Goal: Check status: Check status

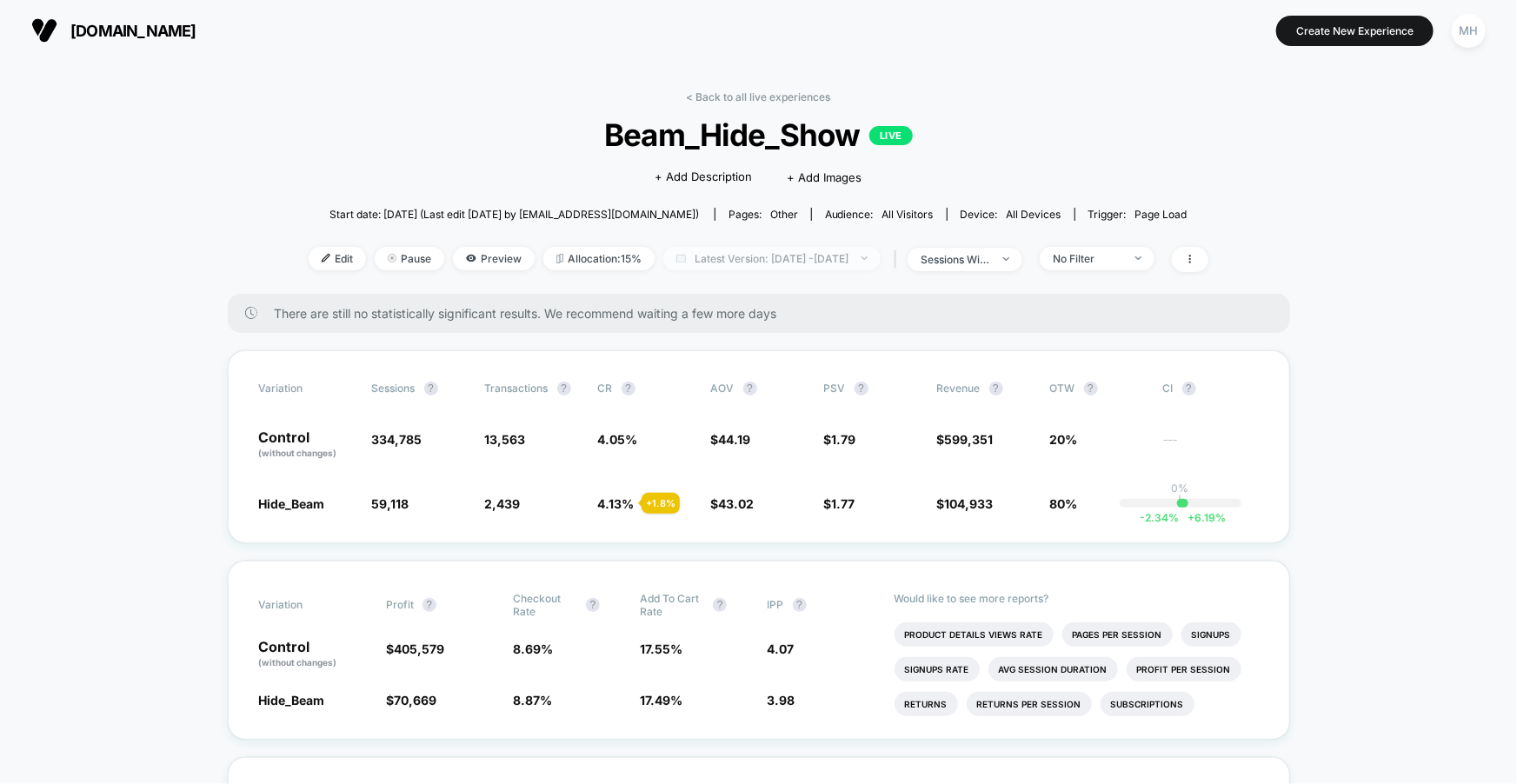
click at [750, 248] on span "Latest Version: [DATE] - [DATE]" at bounding box center [773, 259] width 218 height 24
select select "*"
select select "****"
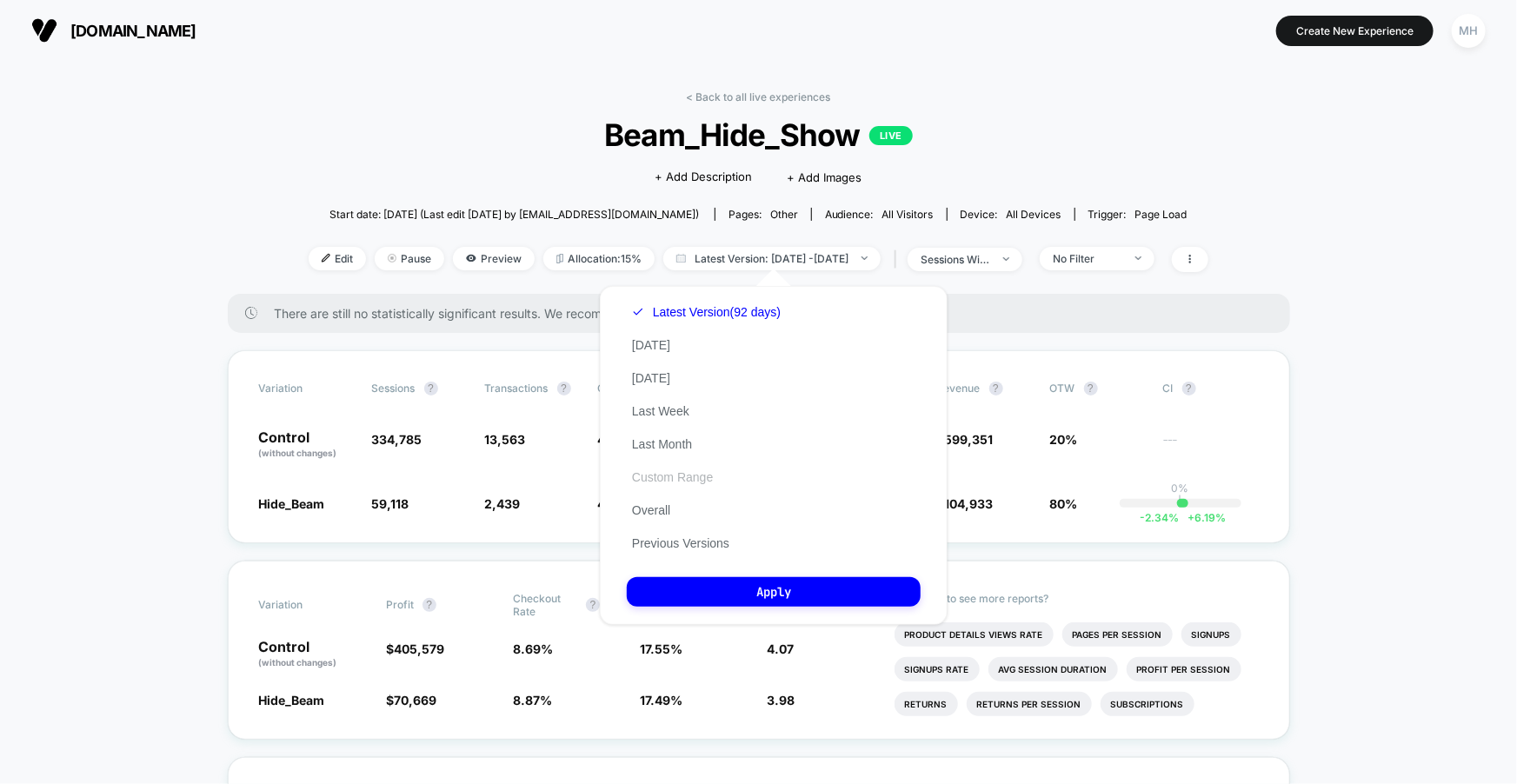
click at [637, 472] on button "Custom Range" at bounding box center [673, 477] width 92 height 15
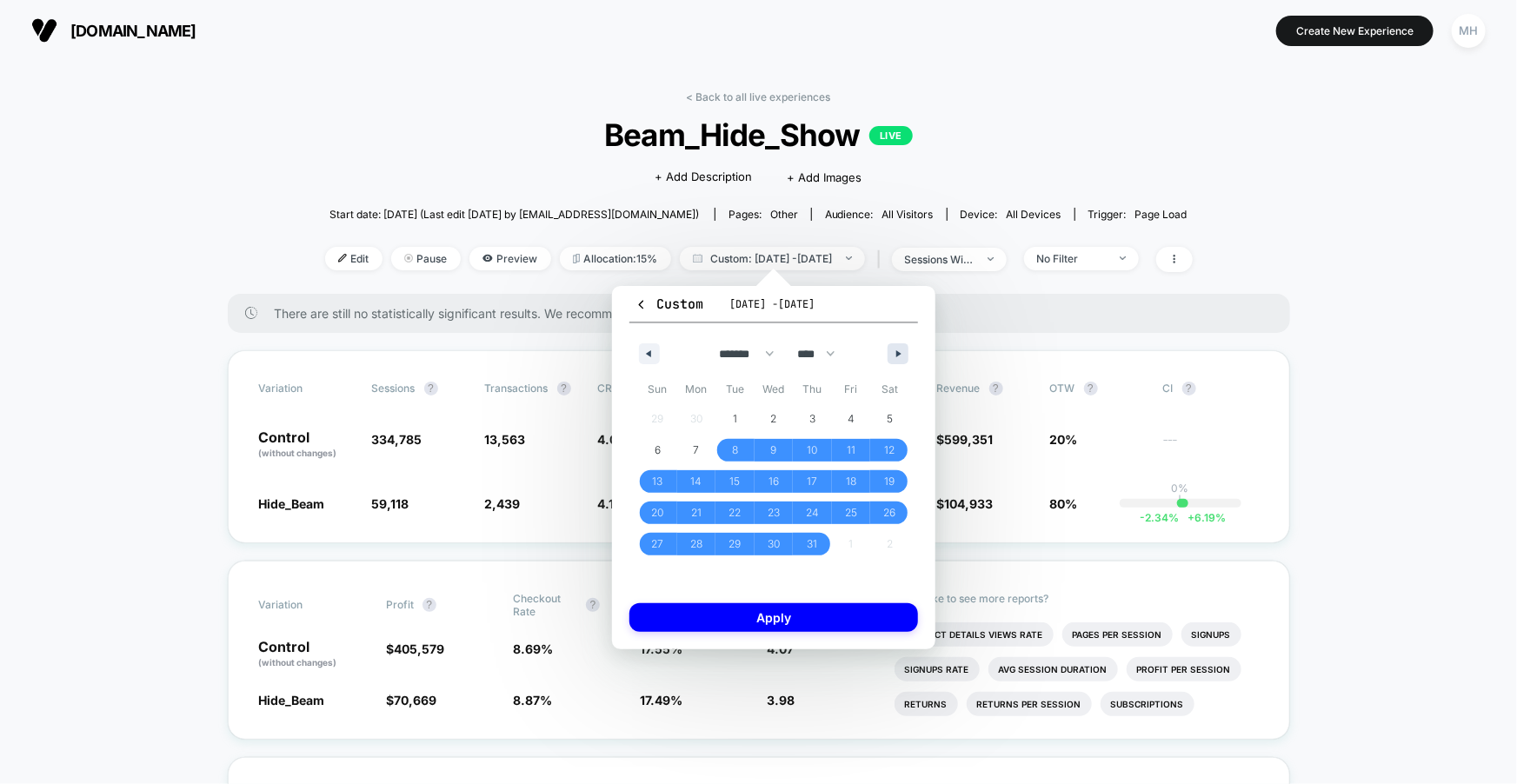
click at [897, 353] on icon "button" at bounding box center [900, 353] width 9 height 7
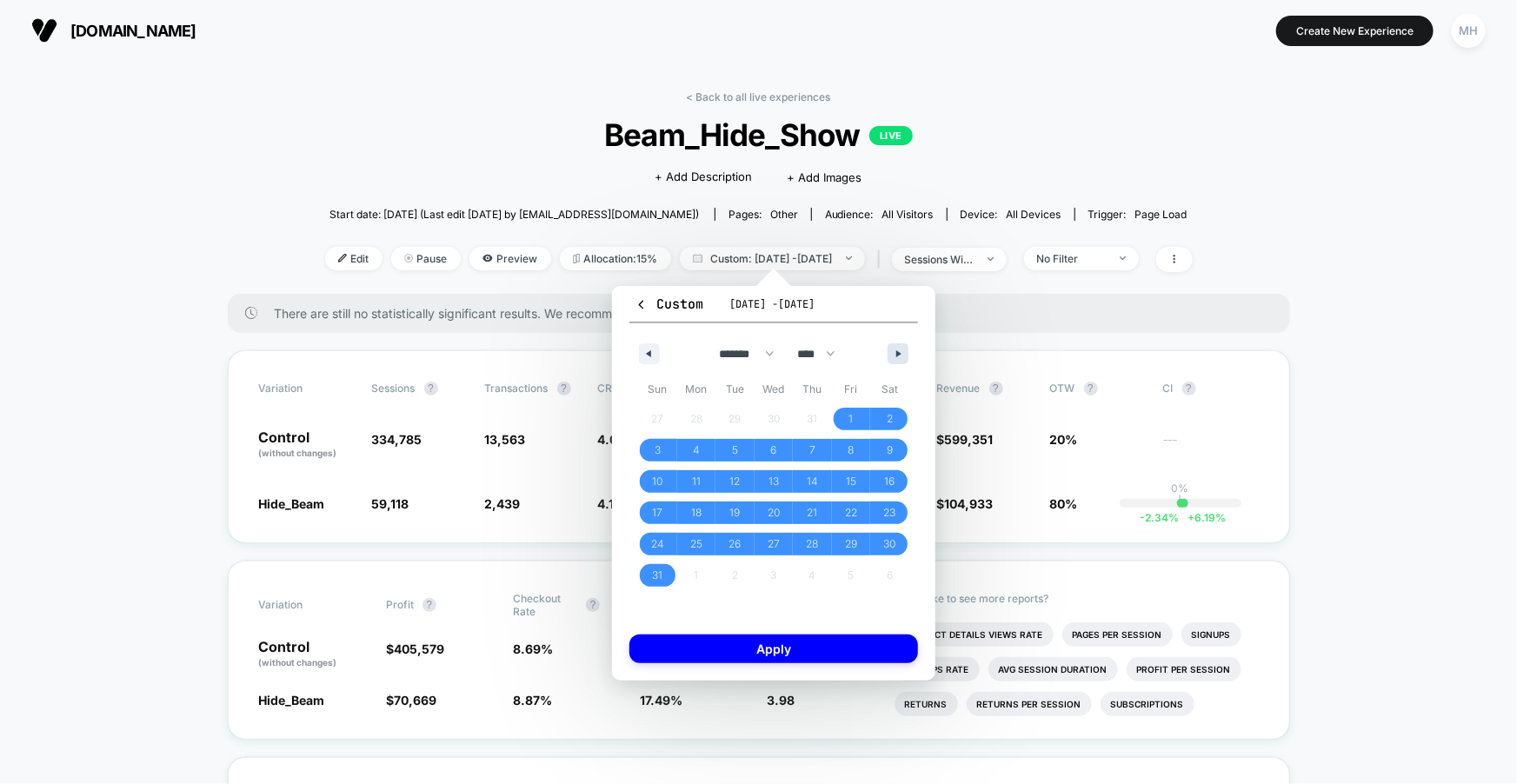
click at [897, 353] on icon "button" at bounding box center [900, 353] width 9 height 7
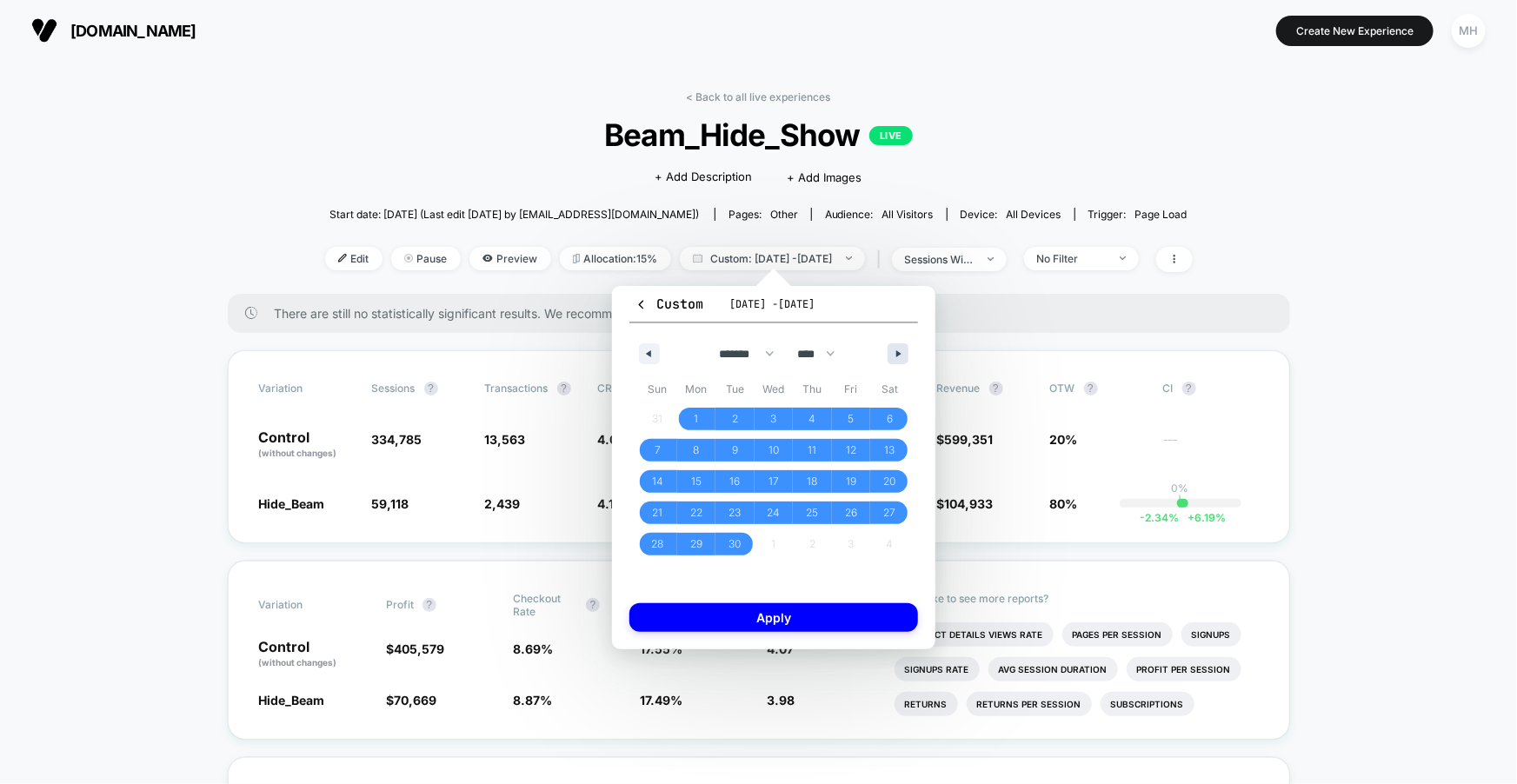
click at [897, 353] on icon "button" at bounding box center [900, 353] width 9 height 7
select select "*"
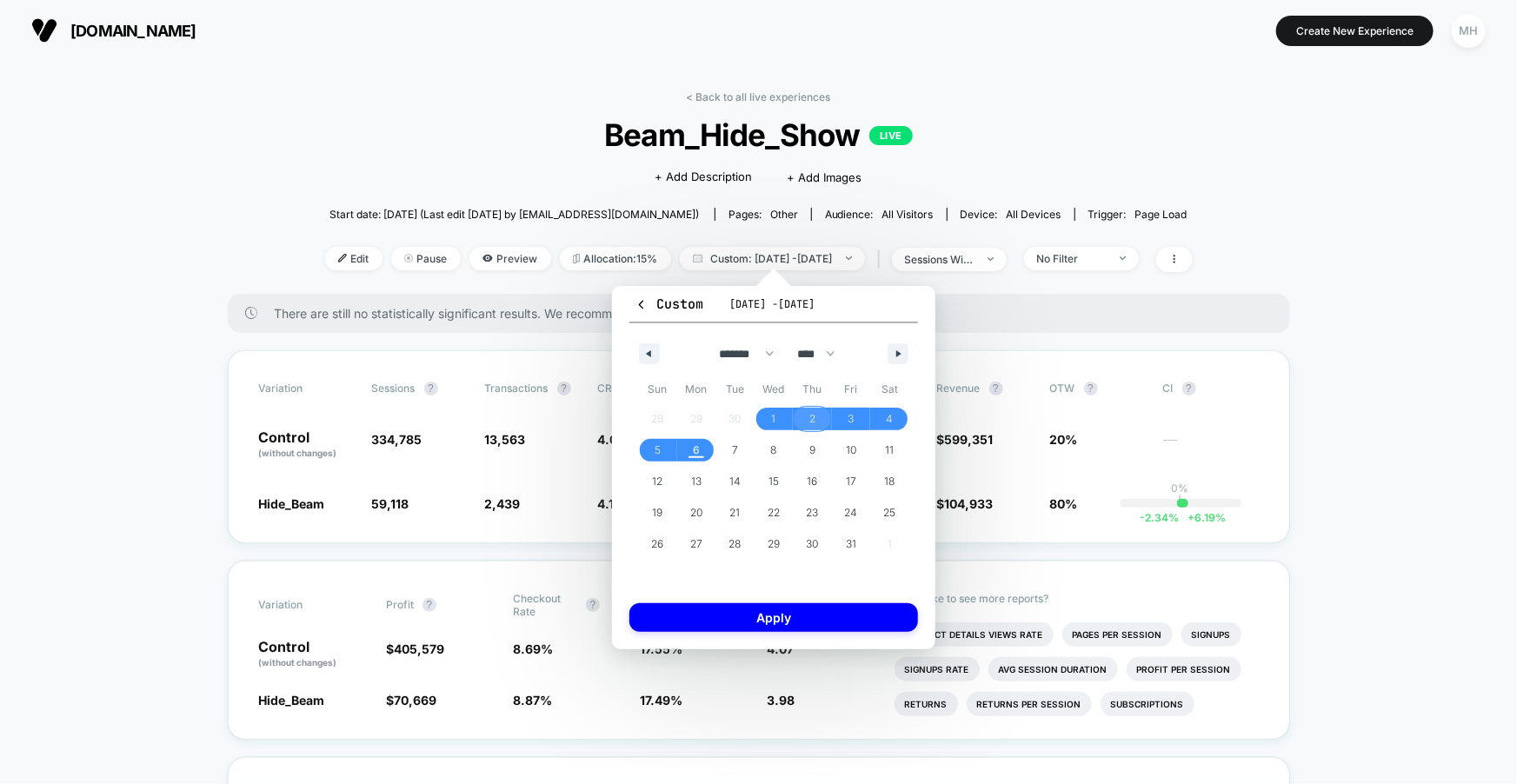
click at [812, 422] on span "2" at bounding box center [812, 418] width 6 height 32
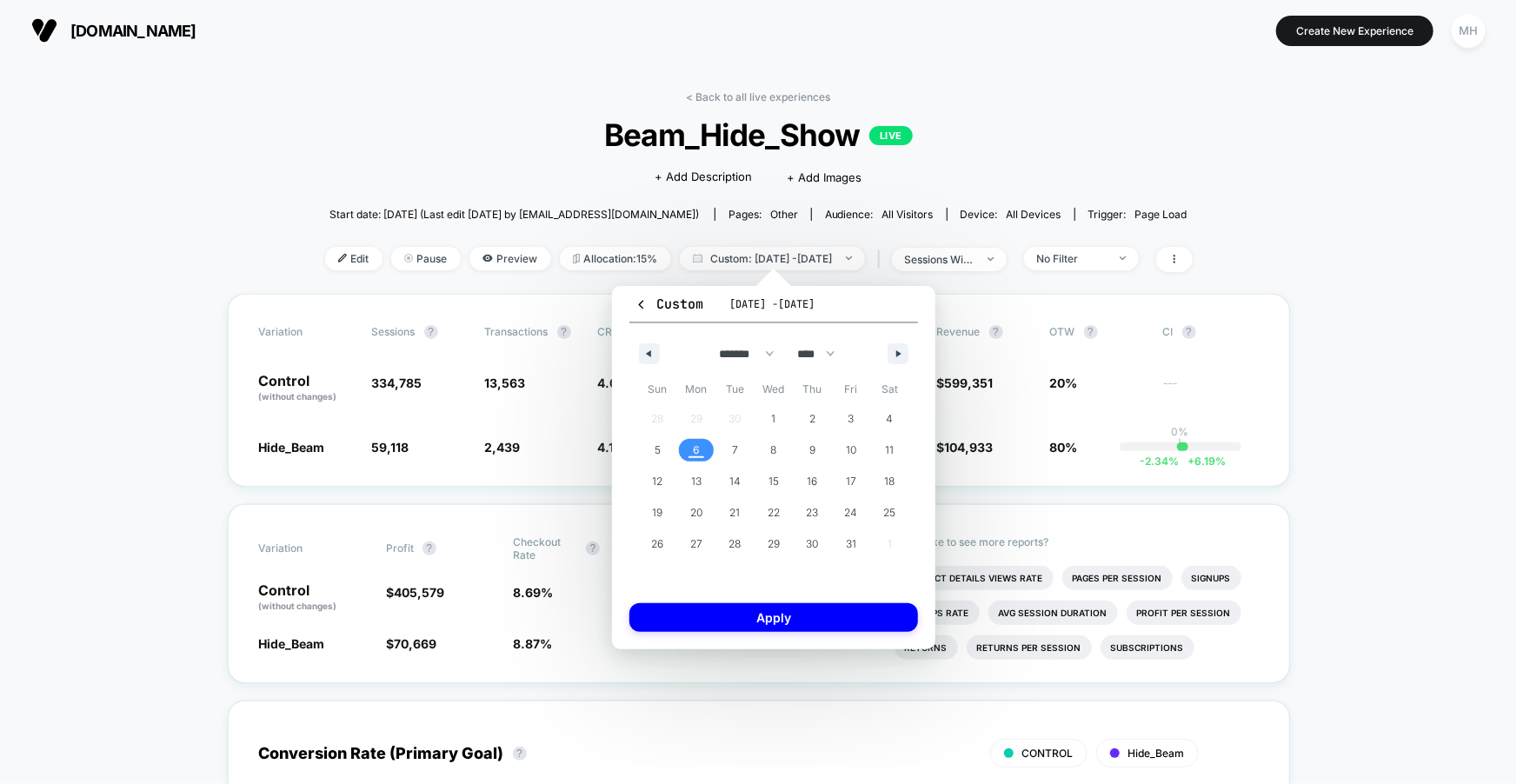
click at [702, 449] on span "6" at bounding box center [696, 451] width 39 height 23
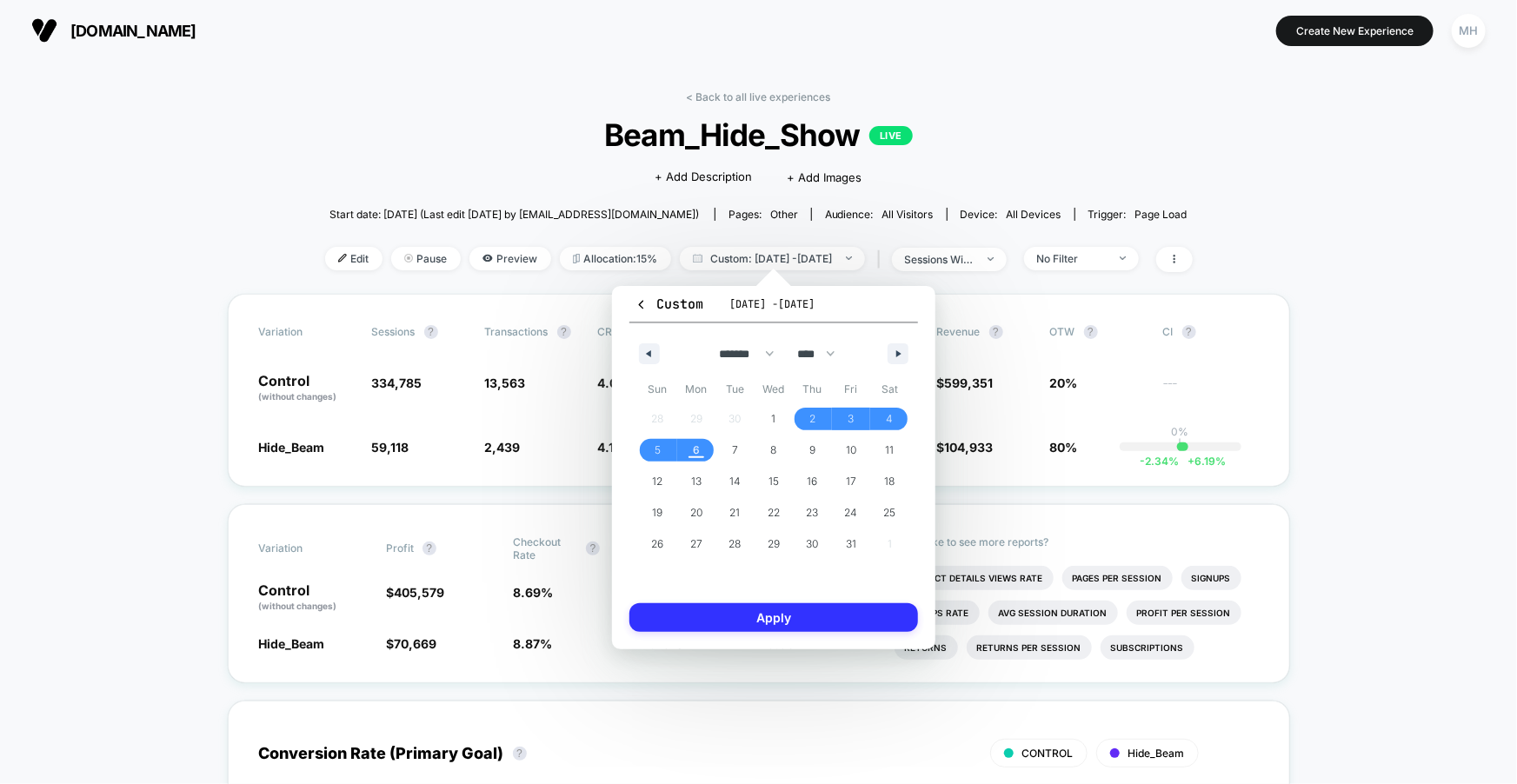
click at [733, 620] on button "Apply" at bounding box center [774, 618] width 288 height 29
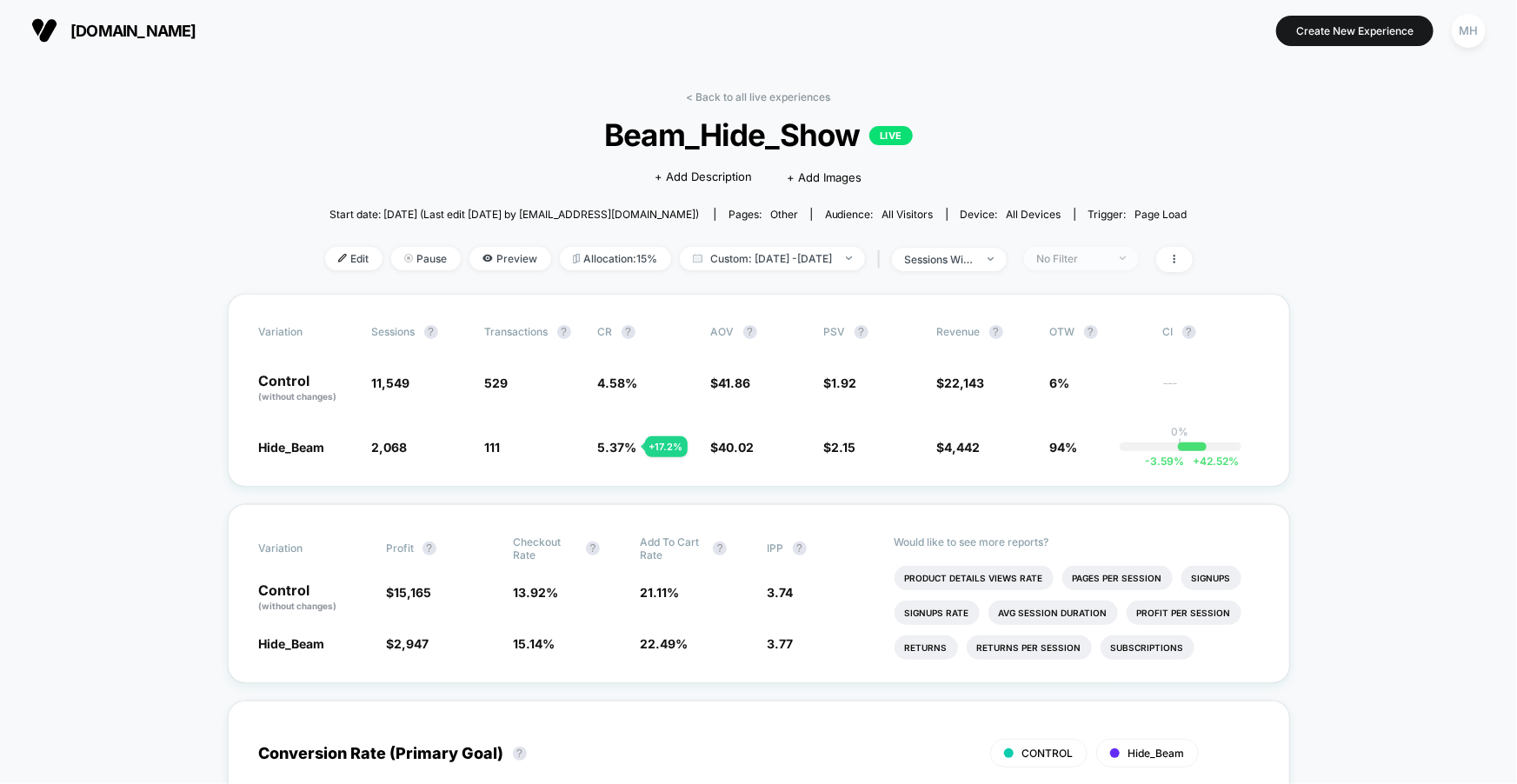
click at [1085, 267] on span "No Filter" at bounding box center [1081, 259] width 115 height 24
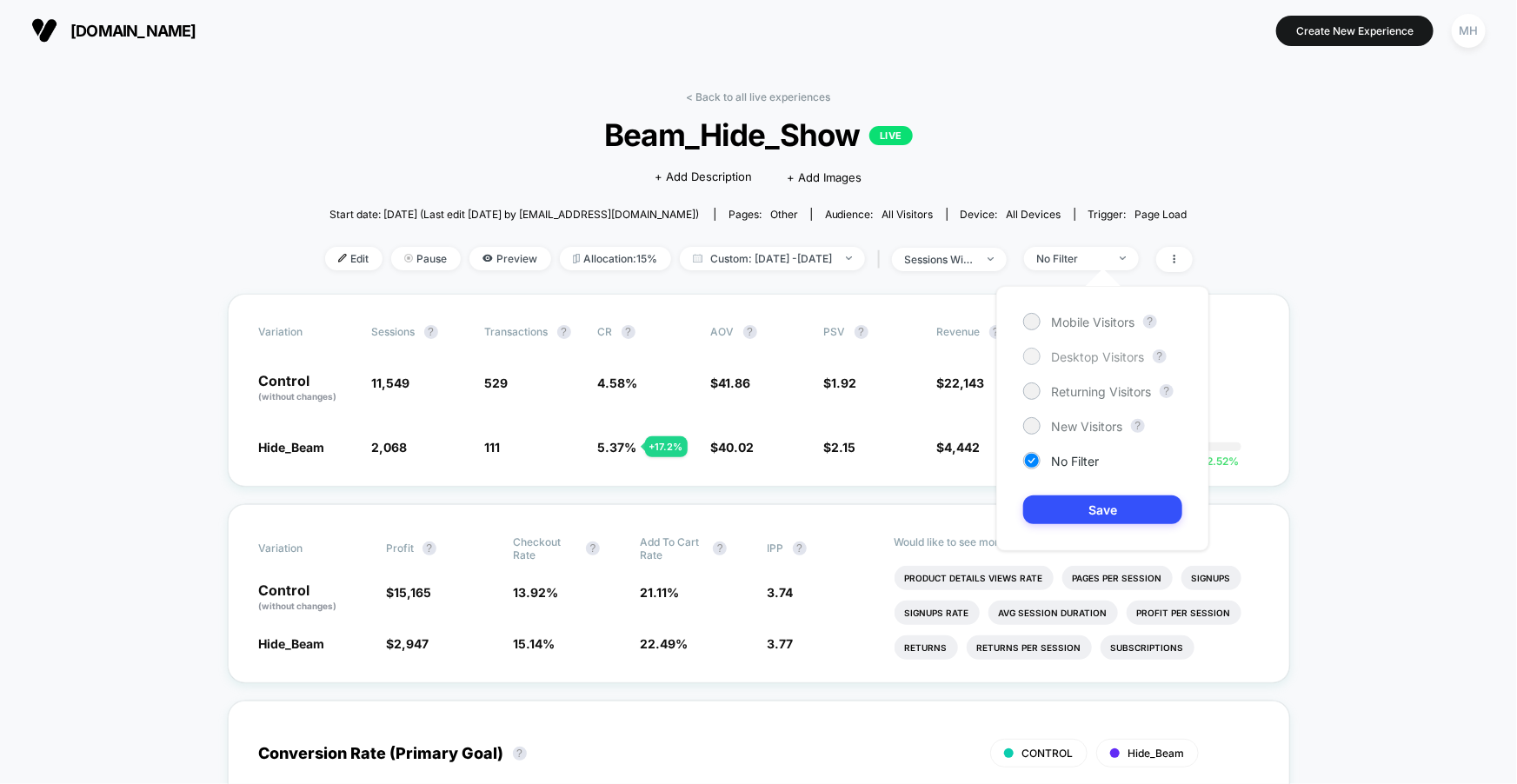
click at [1025, 354] on div at bounding box center [1032, 356] width 13 height 13
click at [1098, 513] on button "Save" at bounding box center [1102, 510] width 160 height 29
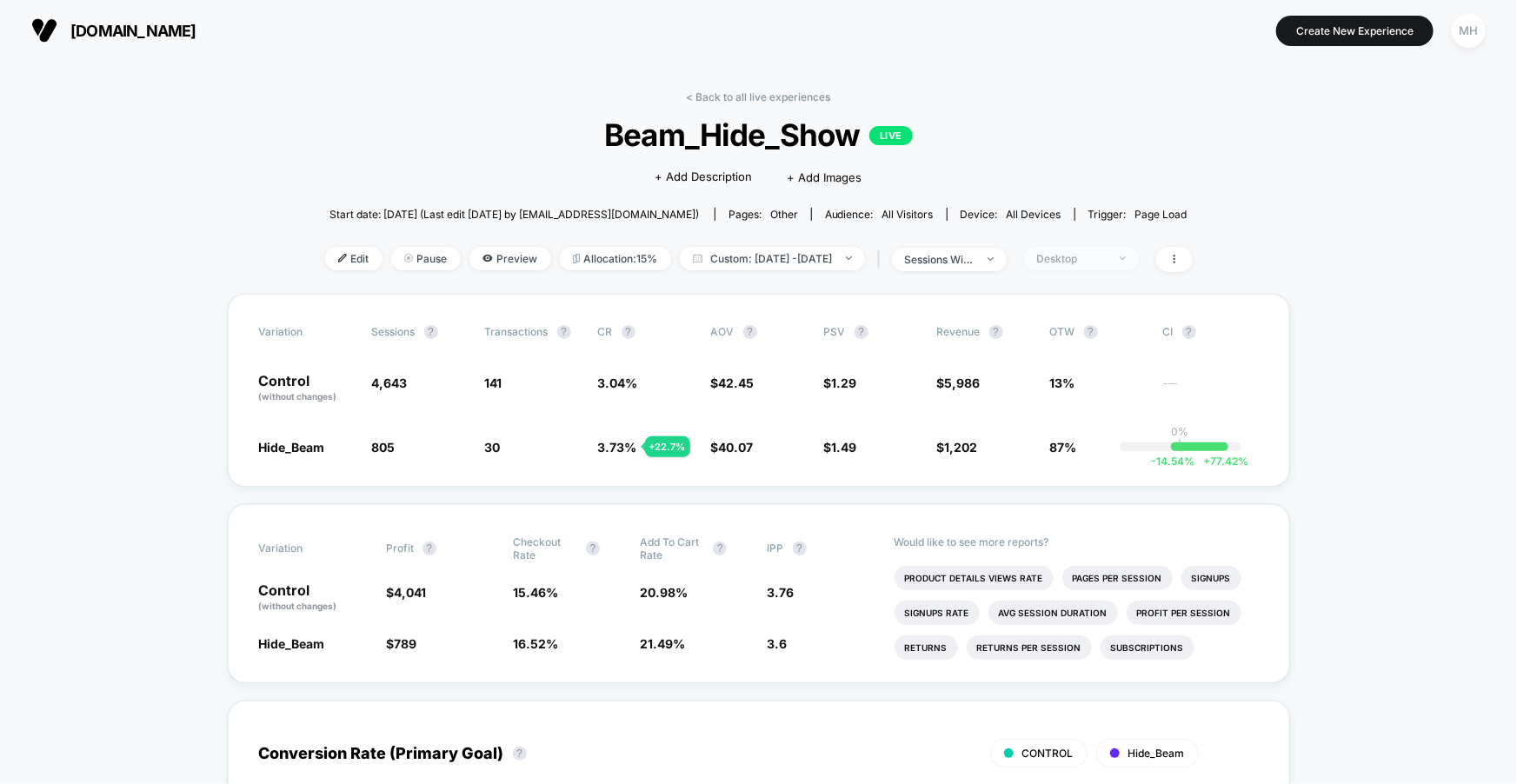
click at [1099, 256] on div "Desktop" at bounding box center [1072, 259] width 70 height 13
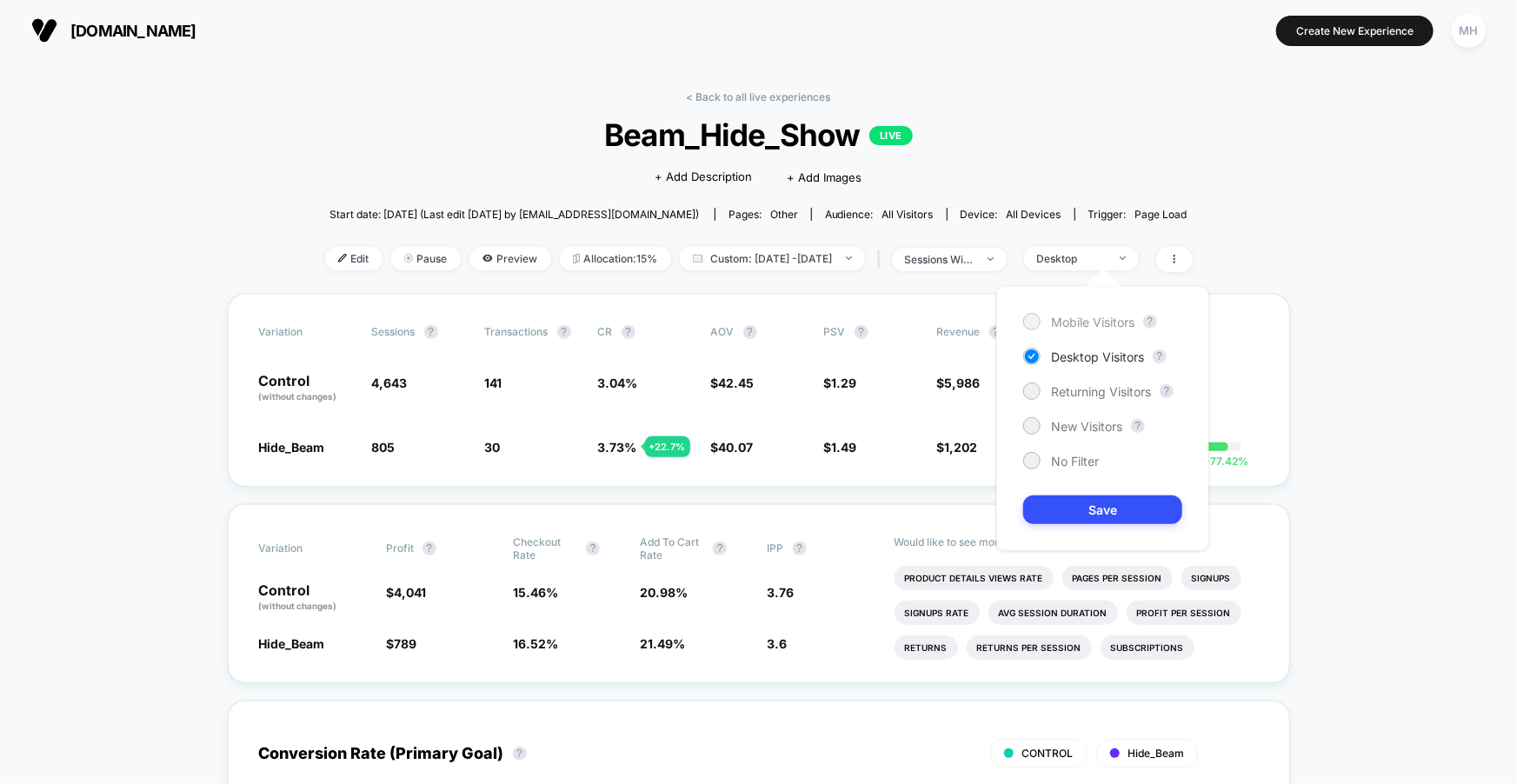
click at [1040, 324] on div "Mobile Visitors" at bounding box center [1079, 322] width 112 height 17
click at [1053, 501] on button "Save" at bounding box center [1102, 510] width 160 height 29
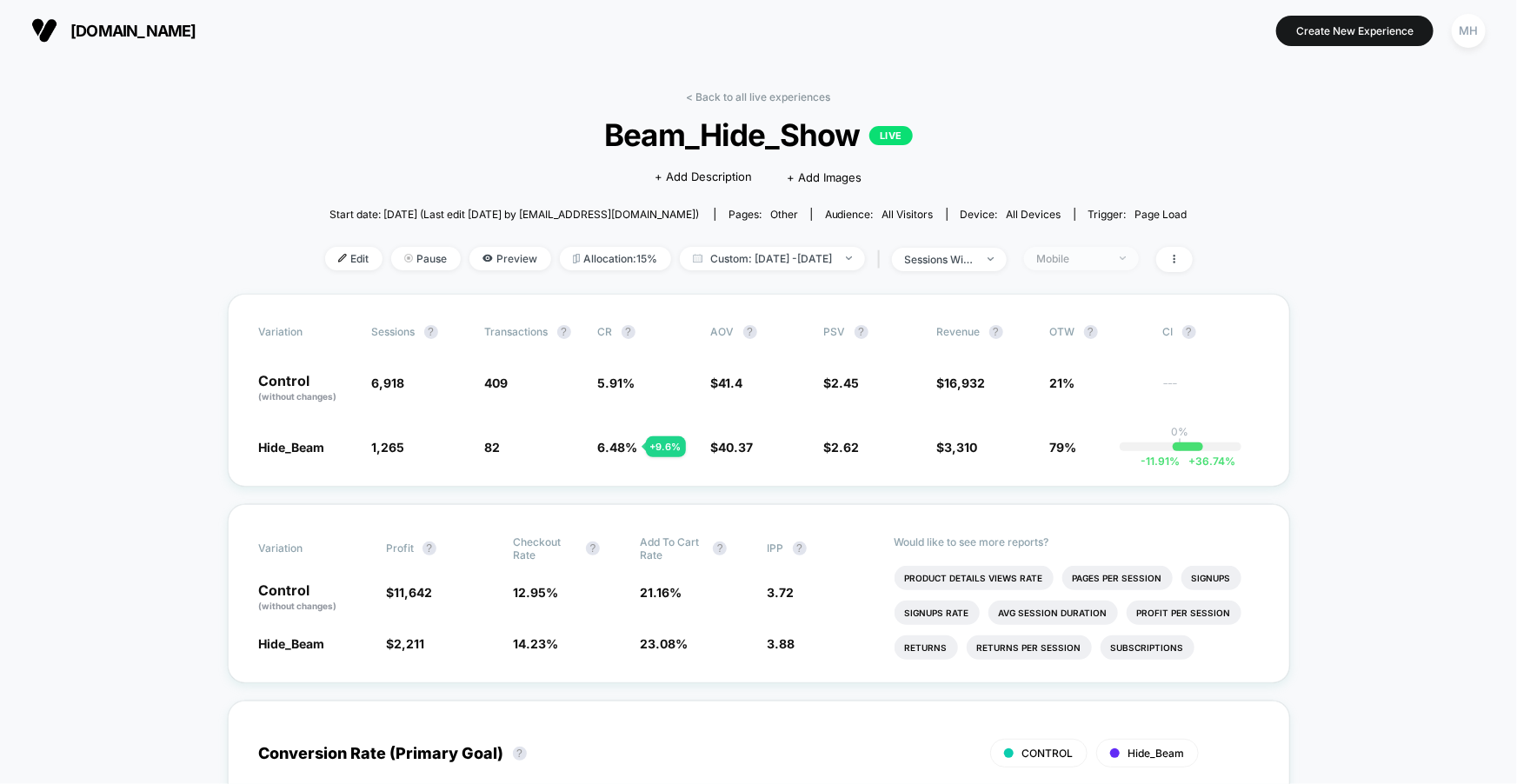
click at [1096, 247] on span "Mobile" at bounding box center [1081, 259] width 115 height 24
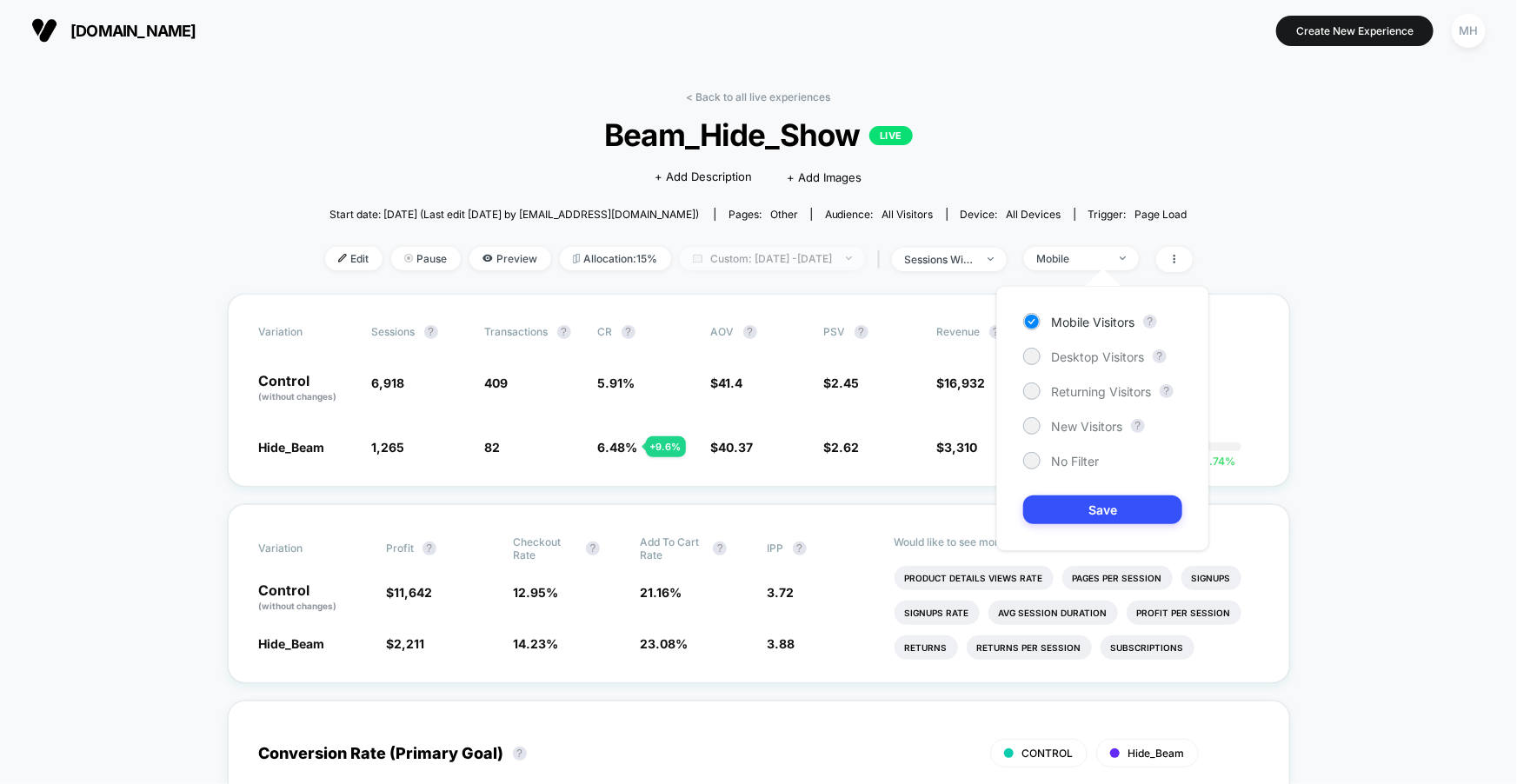
click at [859, 255] on span "Custom: [DATE] - [DATE]" at bounding box center [773, 259] width 185 height 24
select select "*"
select select "****"
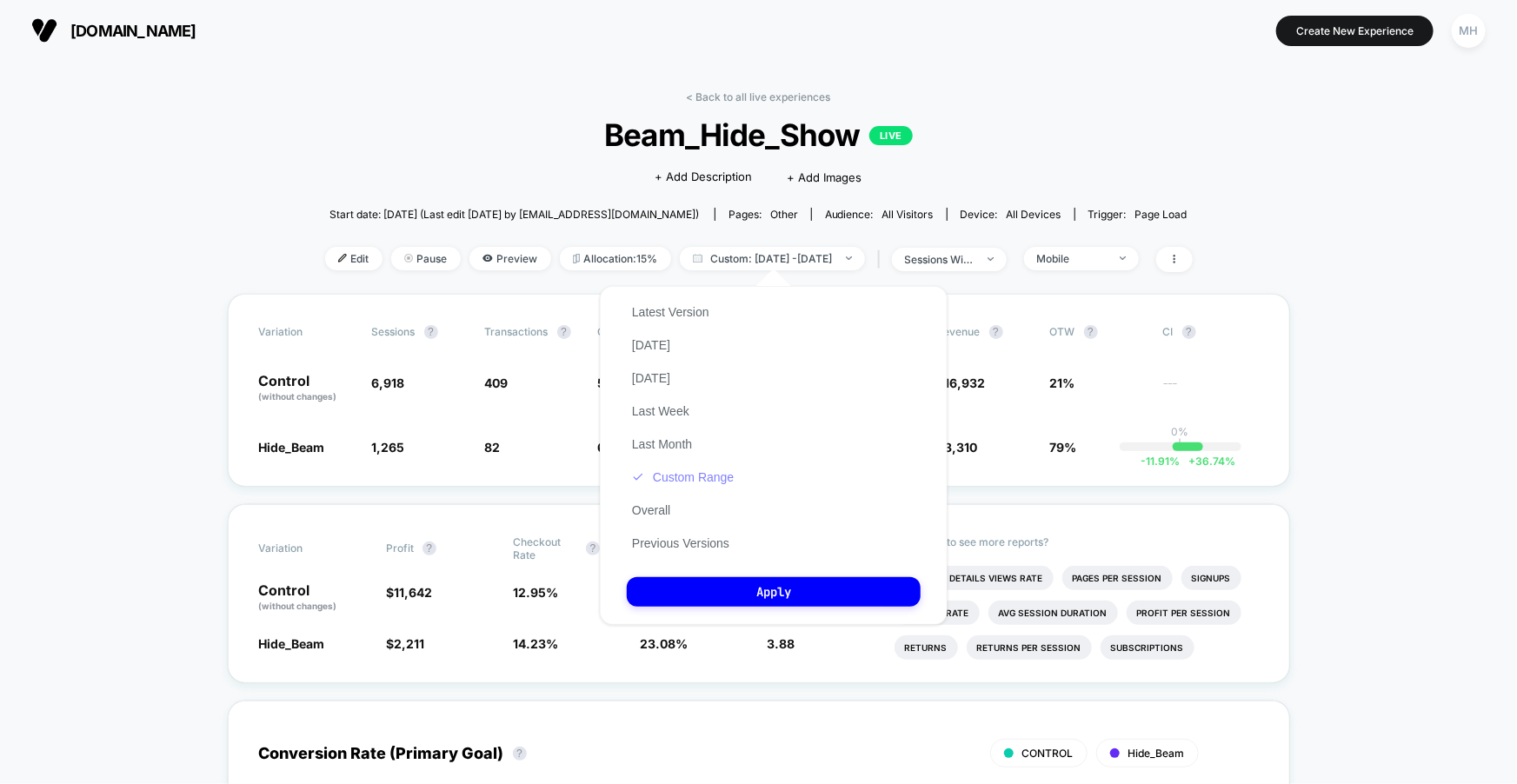
click at [714, 480] on button "Custom Range" at bounding box center [682, 477] width 112 height 15
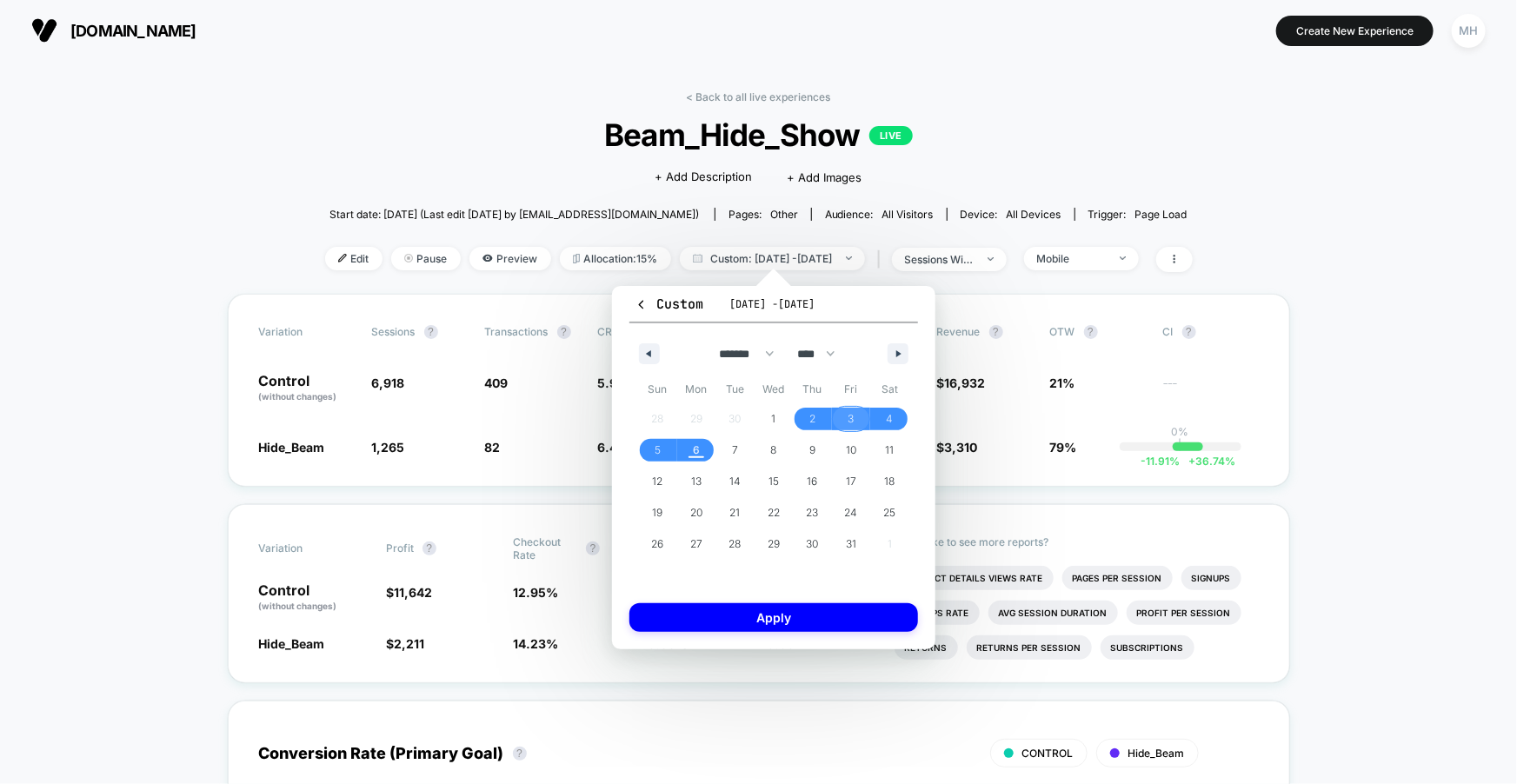
click at [845, 415] on span "3" at bounding box center [851, 419] width 39 height 23
click at [700, 448] on span "6" at bounding box center [696, 451] width 39 height 23
click at [783, 619] on button "Apply" at bounding box center [774, 618] width 288 height 29
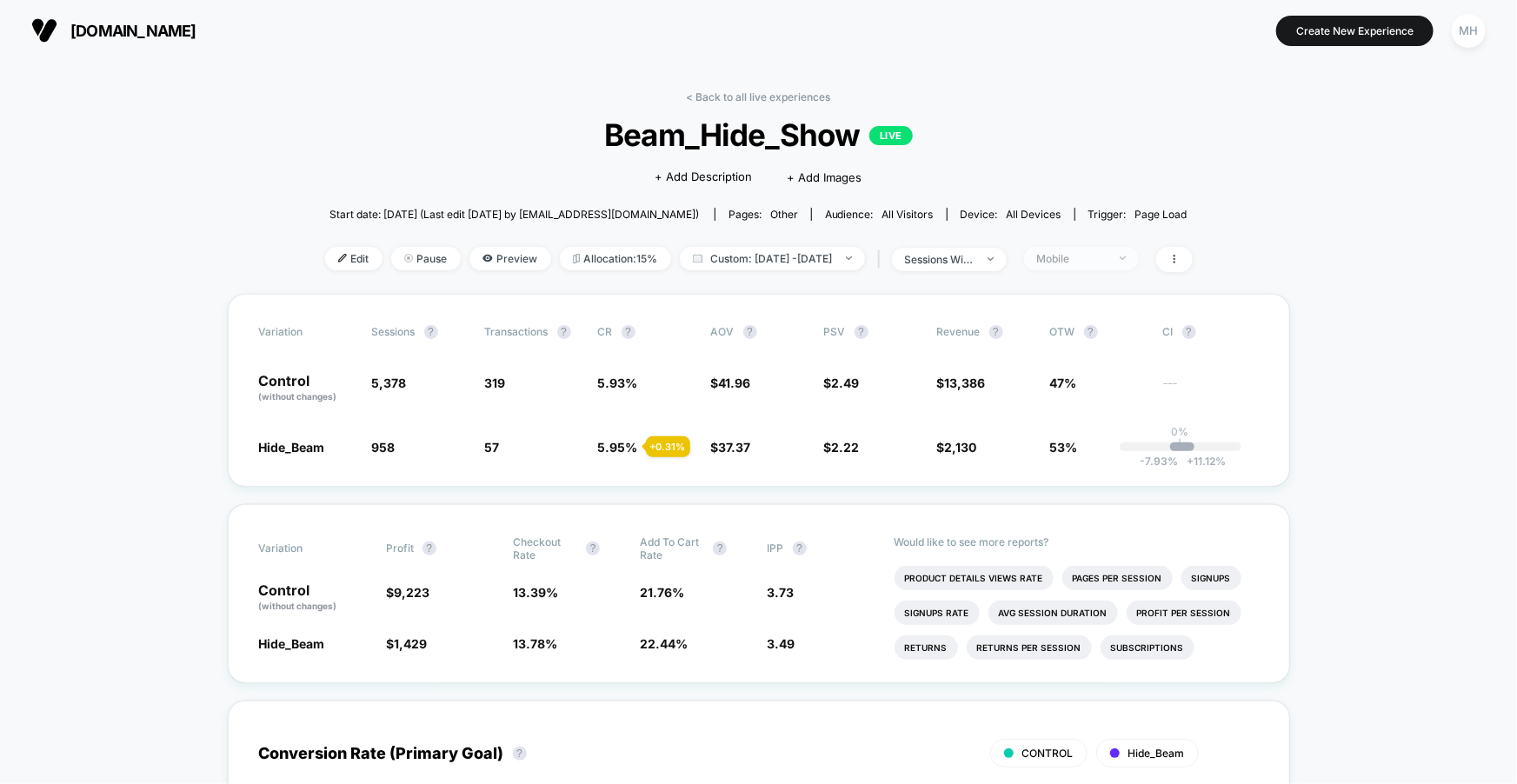
click at [1101, 253] on div "Mobile" at bounding box center [1072, 259] width 70 height 13
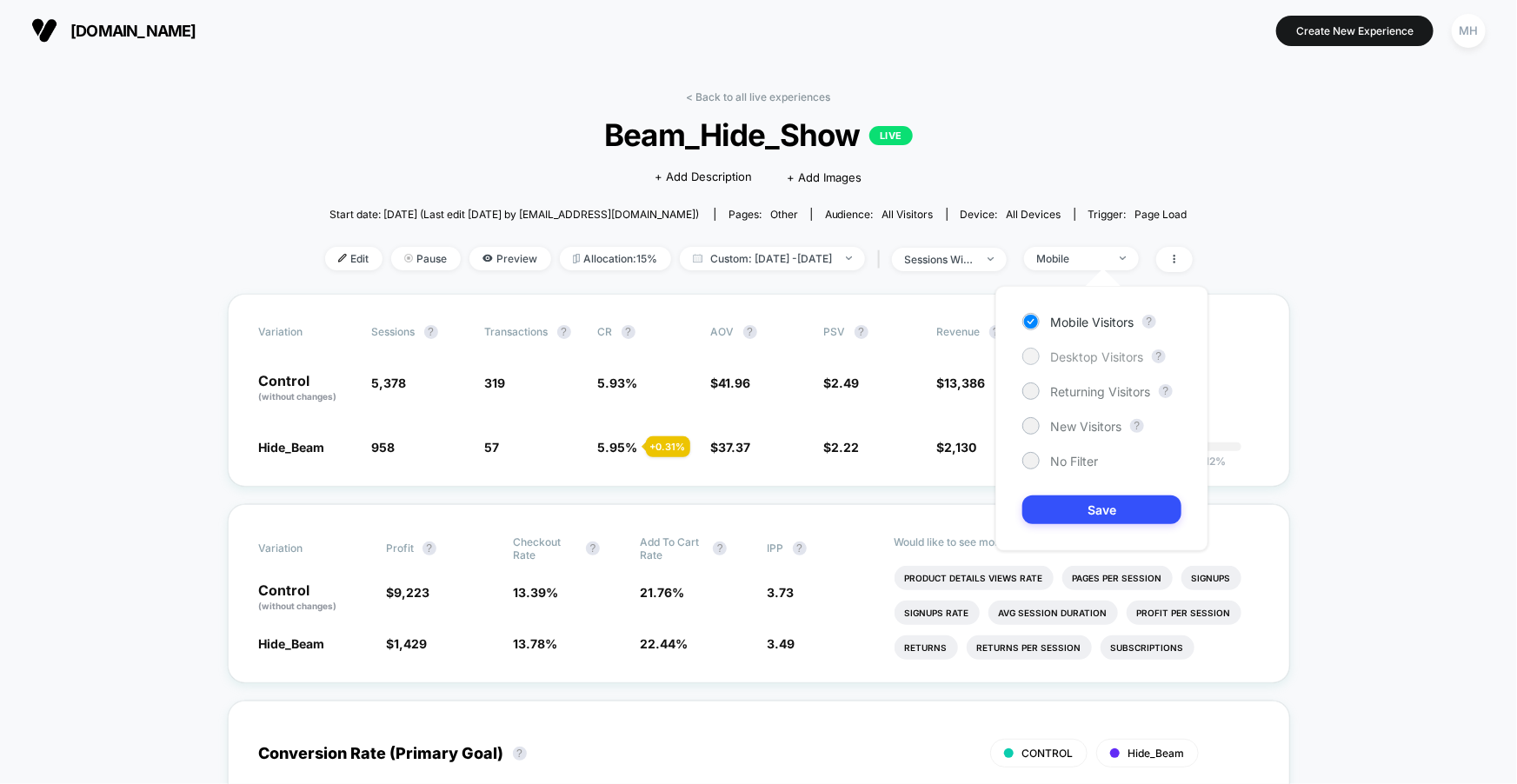
click at [1038, 353] on div at bounding box center [1031, 356] width 17 height 17
click at [1064, 527] on div "Mobile Visitors ? Desktop Visitors ? Returning Visitors ? New Visitors ? No Fil…" at bounding box center [1101, 418] width 213 height 265
click at [1060, 520] on button "Save" at bounding box center [1101, 510] width 160 height 29
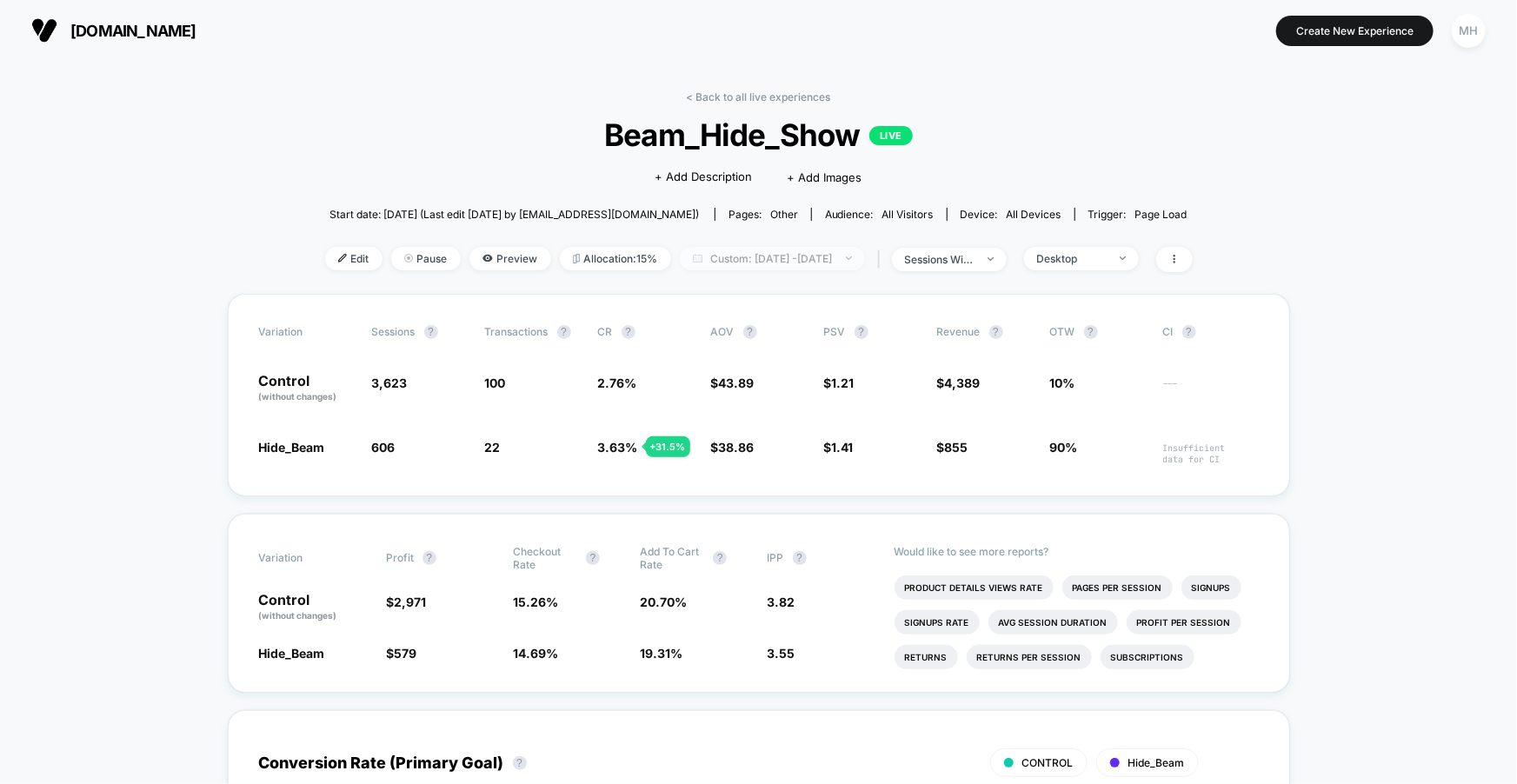
click at [805, 247] on span "Custom: [DATE] - [DATE]" at bounding box center [773, 259] width 185 height 24
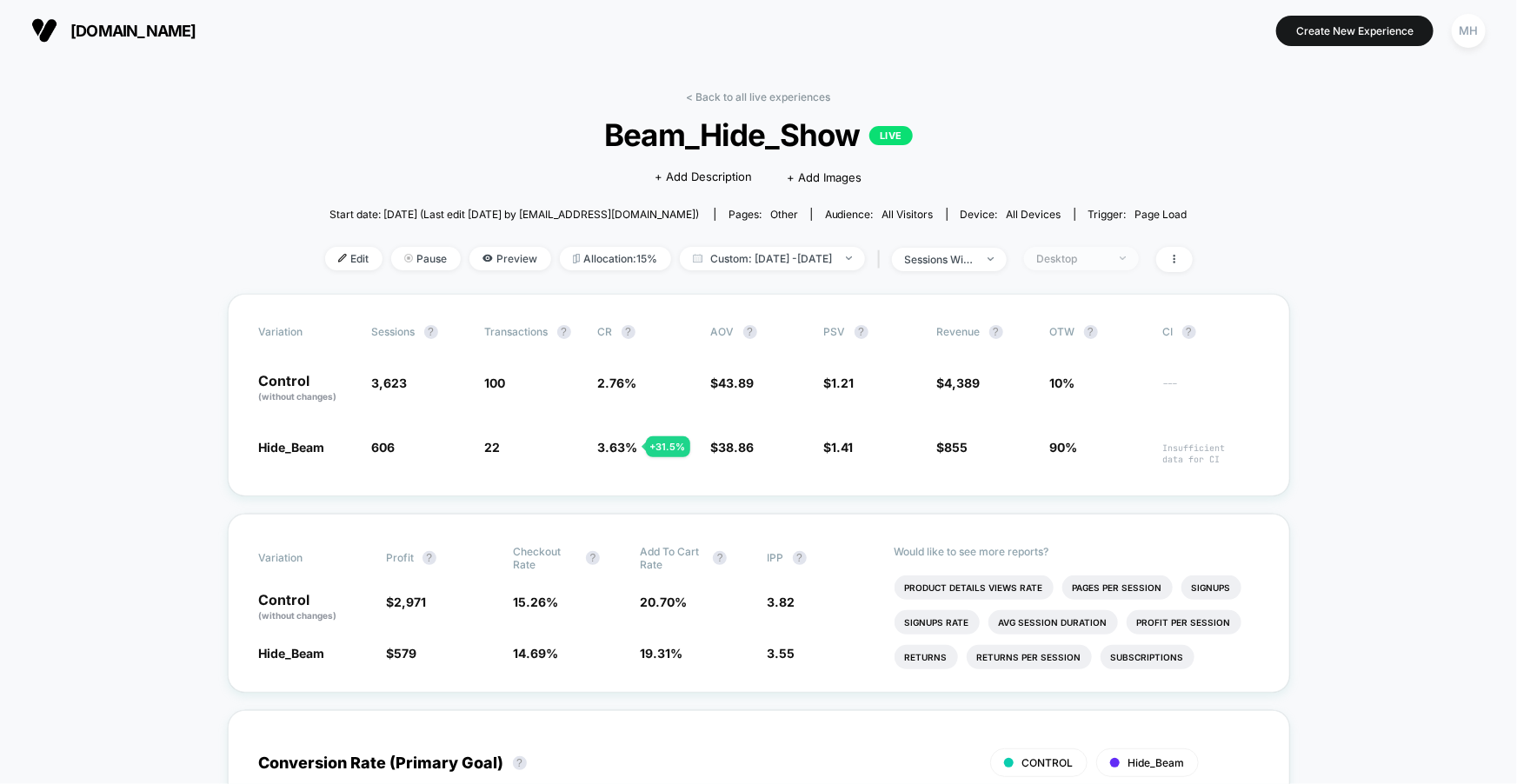
click at [1107, 259] on div "Desktop" at bounding box center [1072, 259] width 70 height 13
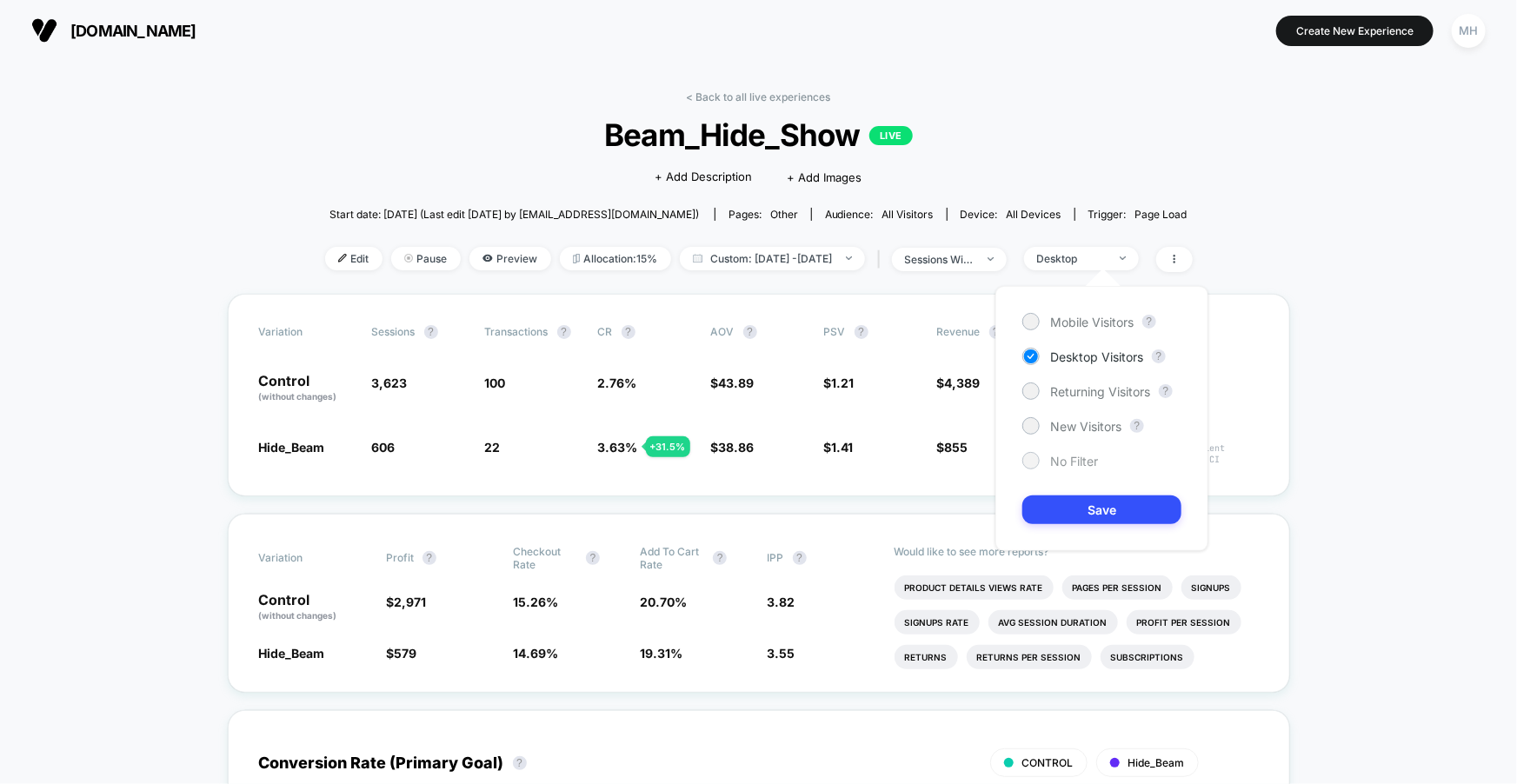
click at [1025, 459] on div at bounding box center [1031, 460] width 13 height 13
click at [1086, 539] on div "Mobile Visitors ? Desktop Visitors ? Returning Visitors ? New Visitors ? No Fil…" at bounding box center [1101, 418] width 213 height 265
click at [1083, 532] on div "Mobile Visitors ? Desktop Visitors ? Returning Visitors ? New Visitors ? No Fil…" at bounding box center [1101, 418] width 213 height 265
click at [1076, 517] on button "Save" at bounding box center [1101, 510] width 160 height 29
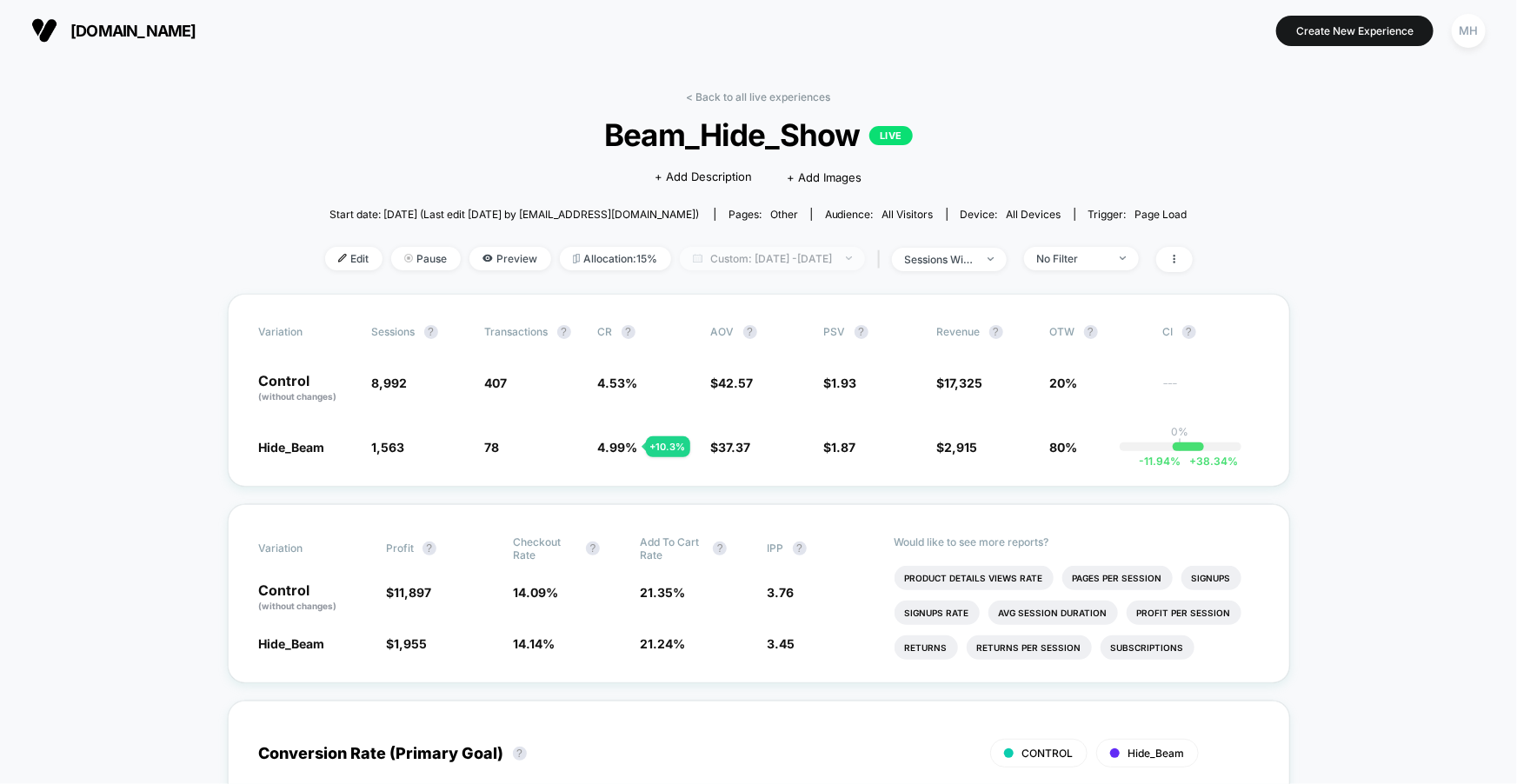
click at [793, 266] on span "Custom: [DATE] - [DATE]" at bounding box center [773, 259] width 185 height 24
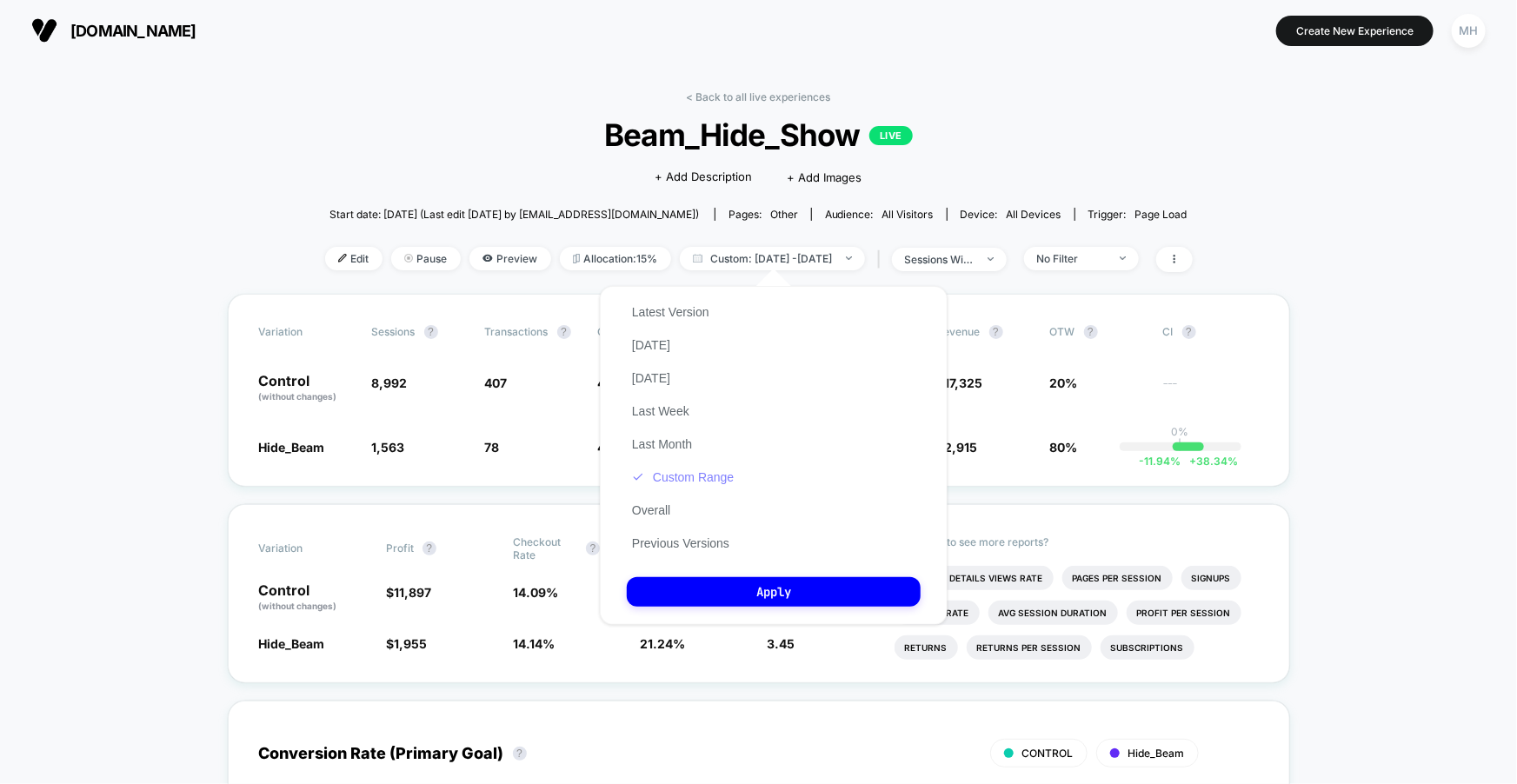
click at [654, 478] on button "Custom Range" at bounding box center [682, 477] width 112 height 15
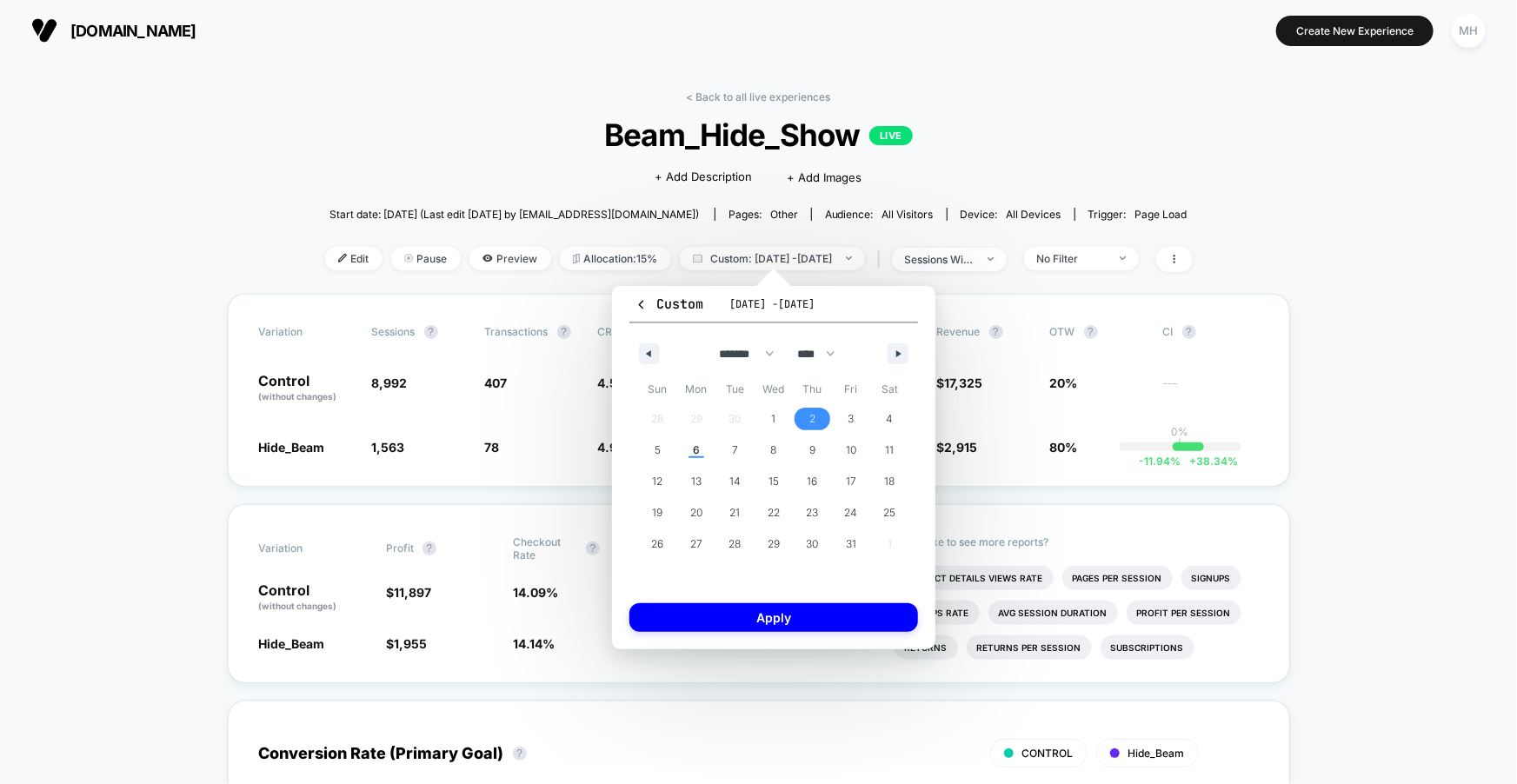
click at [807, 426] on span "2" at bounding box center [812, 419] width 39 height 23
click at [784, 621] on button "Apply" at bounding box center [774, 618] width 288 height 29
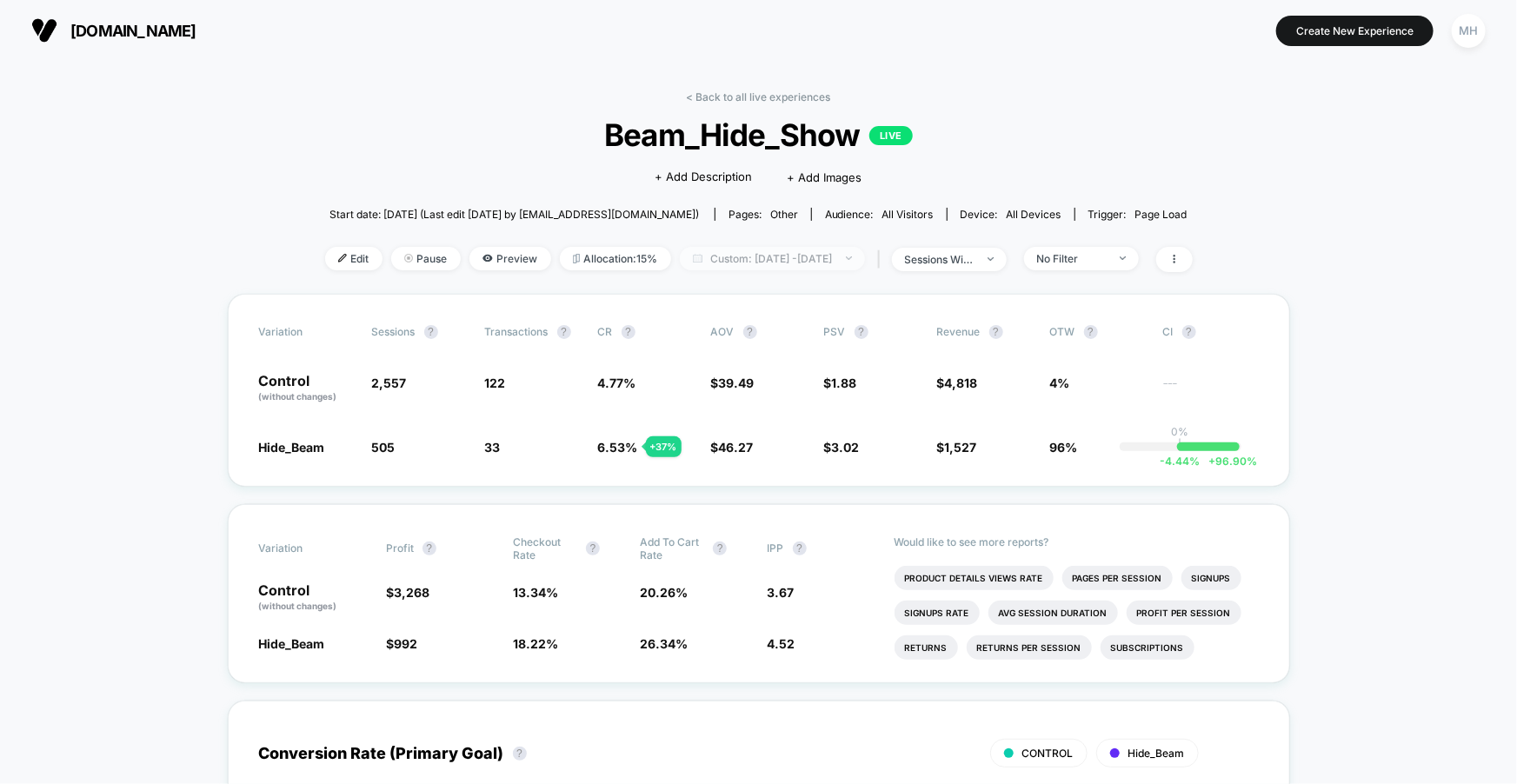
click at [845, 261] on span "Custom: [DATE] - [DATE]" at bounding box center [773, 259] width 185 height 24
select select "*"
select select "****"
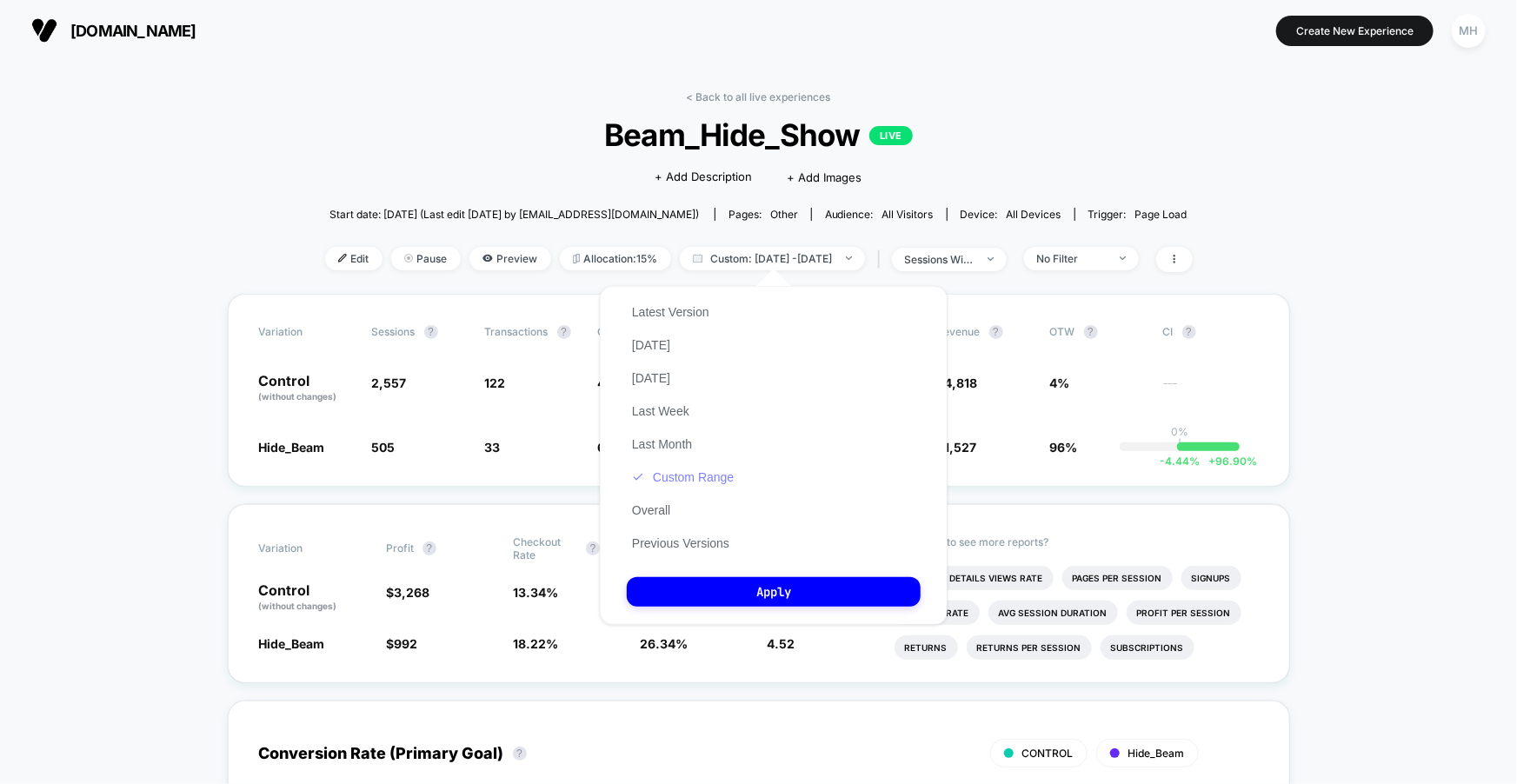
click at [655, 472] on button "Custom Range" at bounding box center [682, 477] width 112 height 15
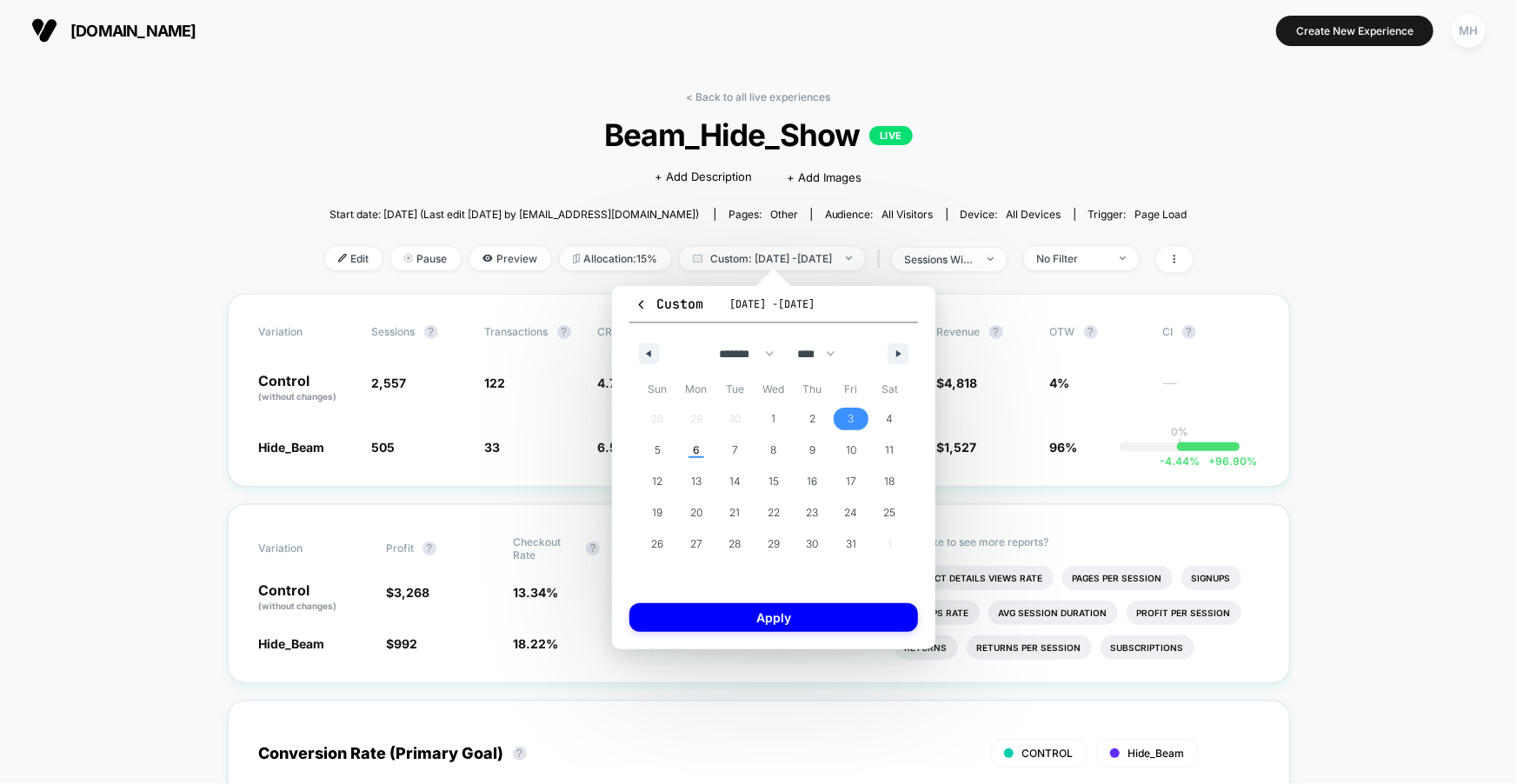
click at [845, 406] on button "3" at bounding box center [851, 418] width 39 height 32
click at [691, 451] on span "6" at bounding box center [696, 451] width 39 height 23
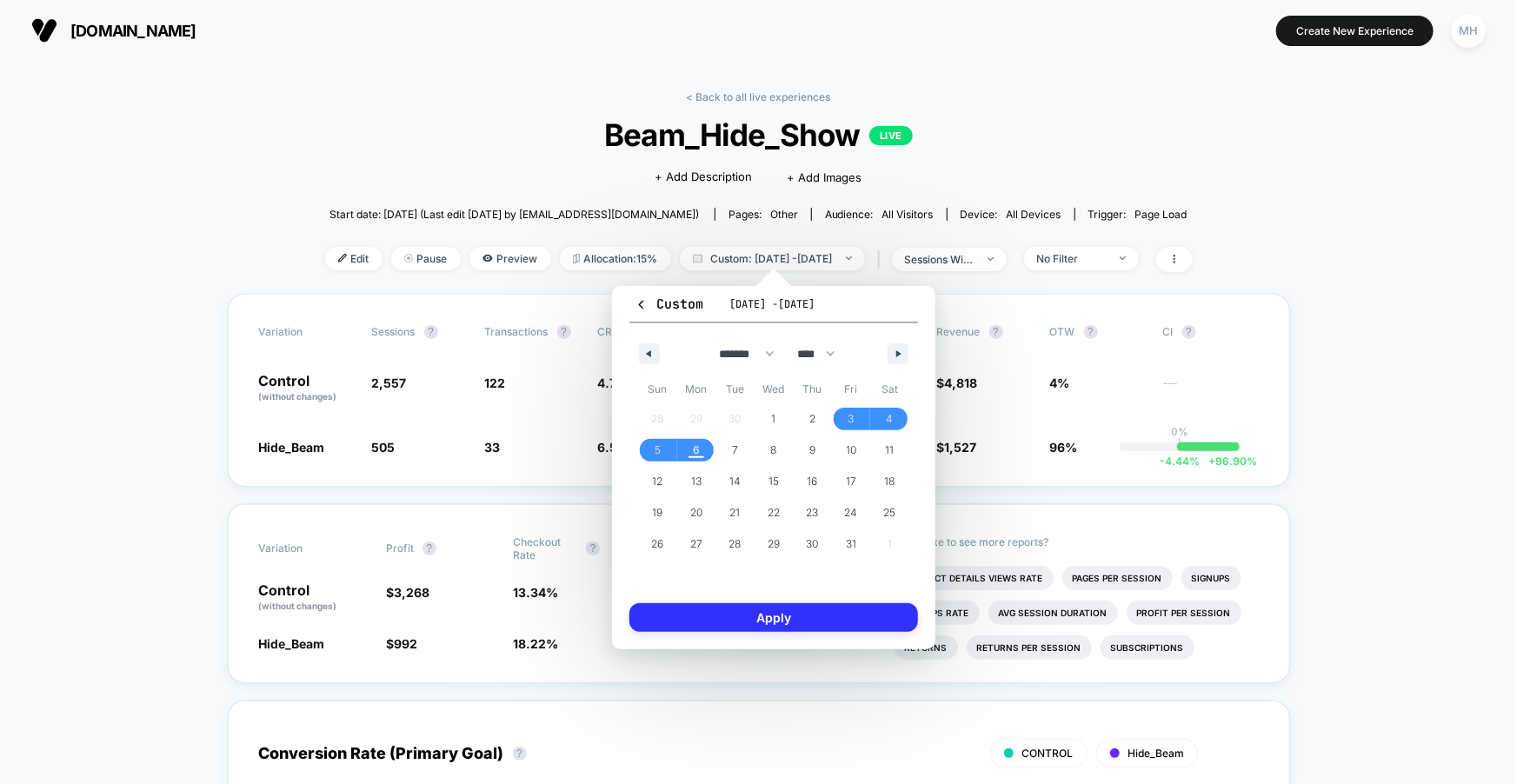
click at [695, 606] on button "Apply" at bounding box center [774, 618] width 288 height 29
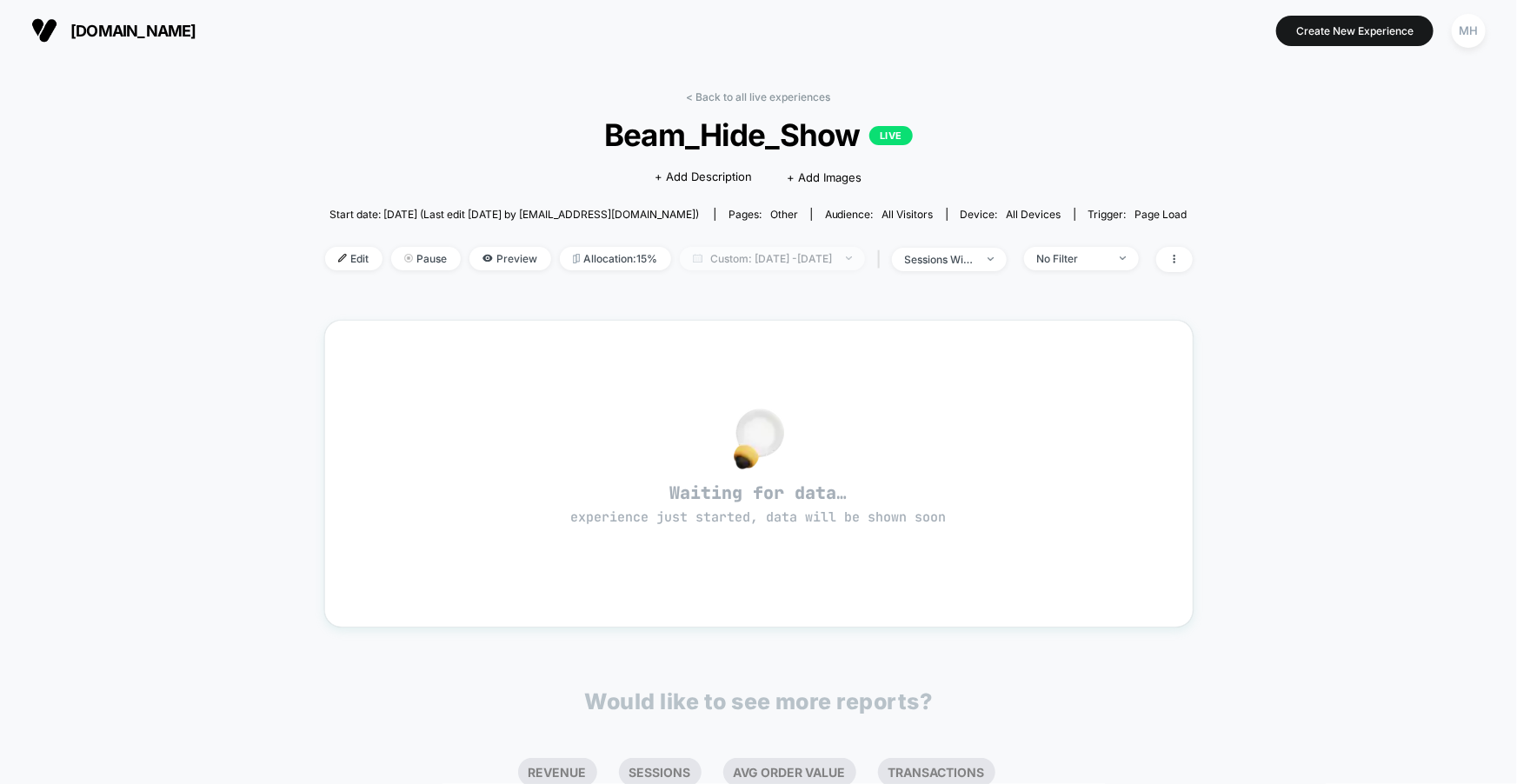
click at [803, 247] on span "Custom: [DATE] - [DATE]" at bounding box center [773, 259] width 185 height 24
select select "*"
select select "****"
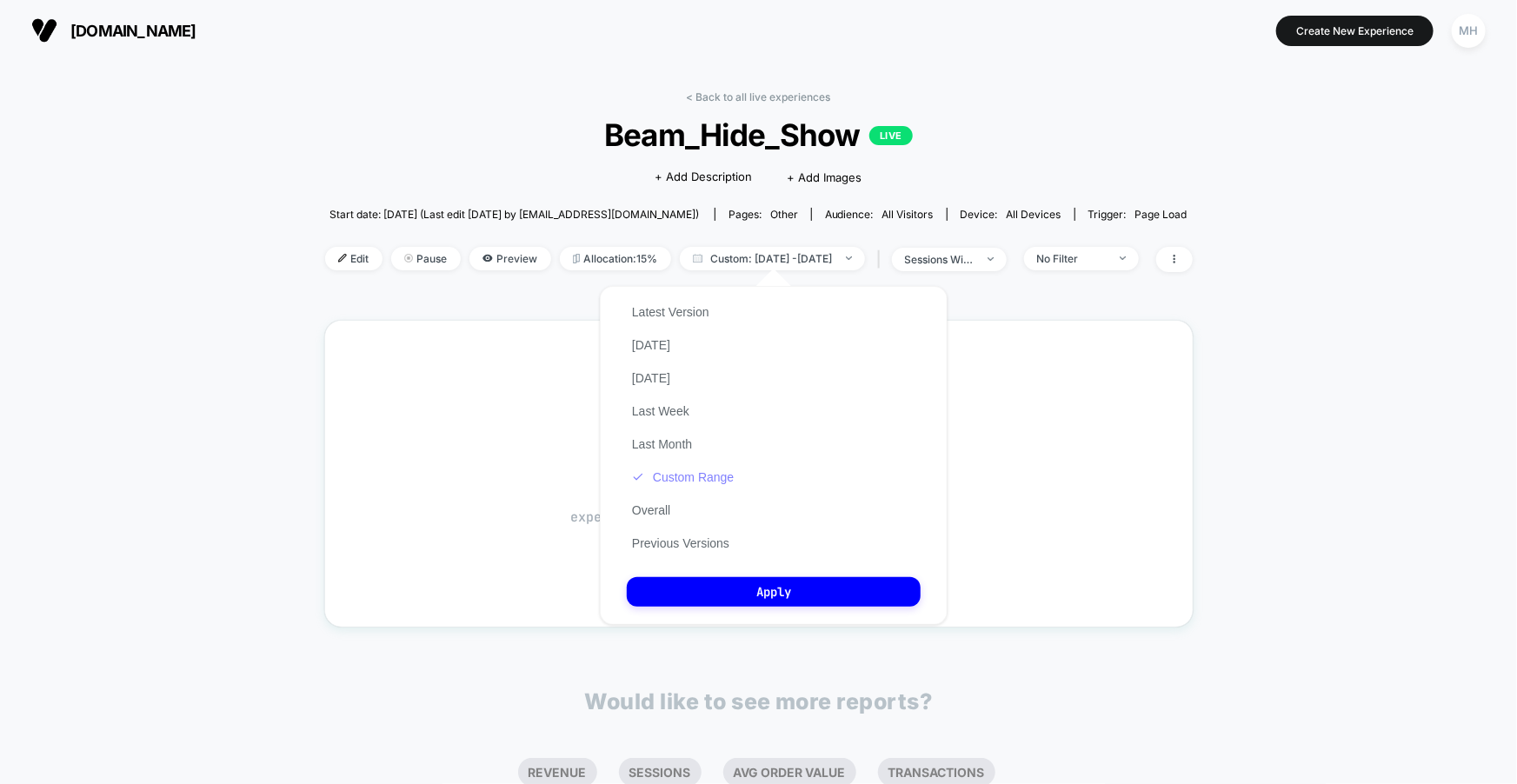
click at [703, 479] on button "Custom Range" at bounding box center [682, 477] width 112 height 15
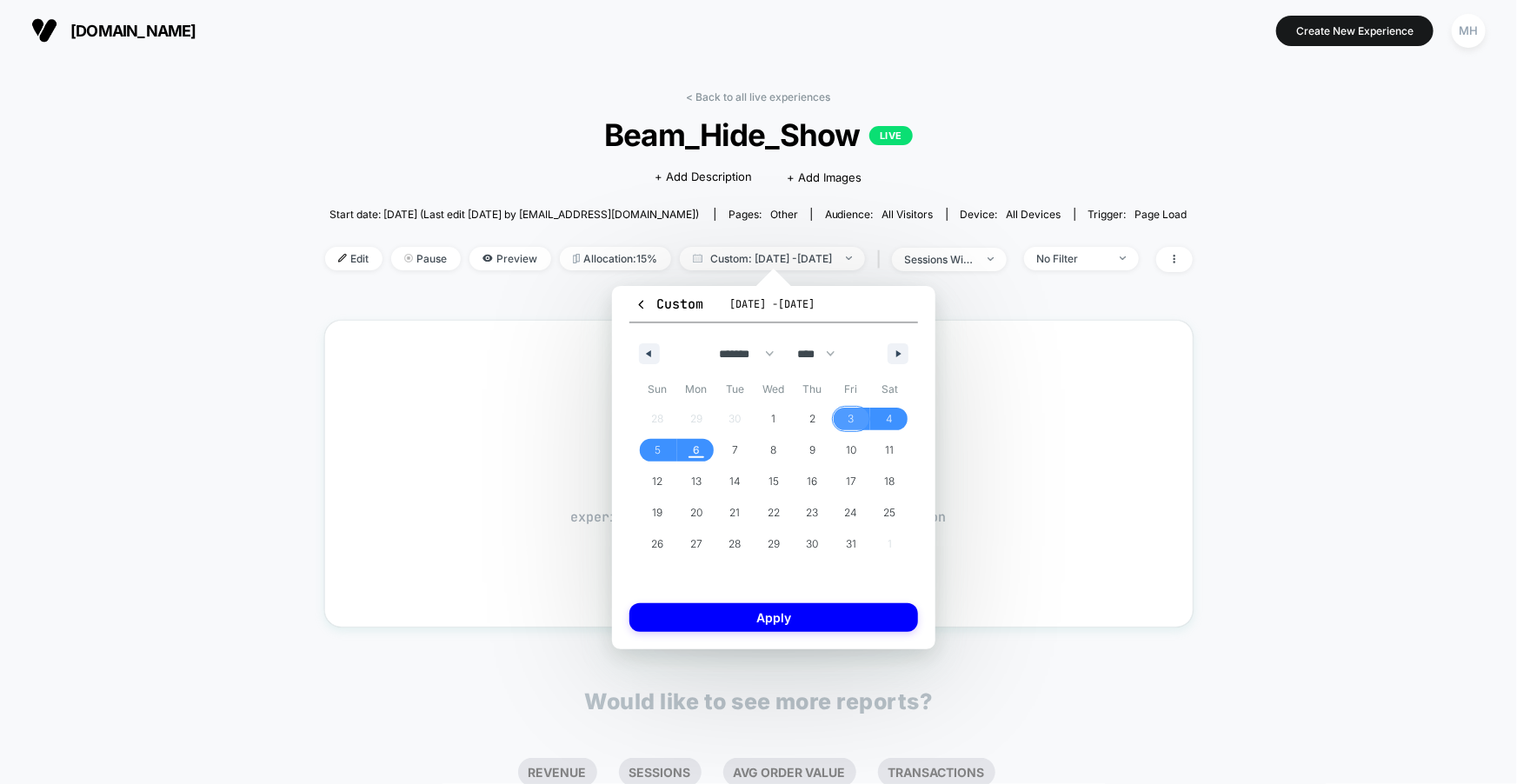
click at [857, 426] on span "3" at bounding box center [851, 419] width 39 height 23
click at [683, 454] on span "6" at bounding box center [696, 451] width 39 height 23
click at [702, 621] on button "Apply" at bounding box center [774, 618] width 288 height 29
